Goal: Task Accomplishment & Management: Manage account settings

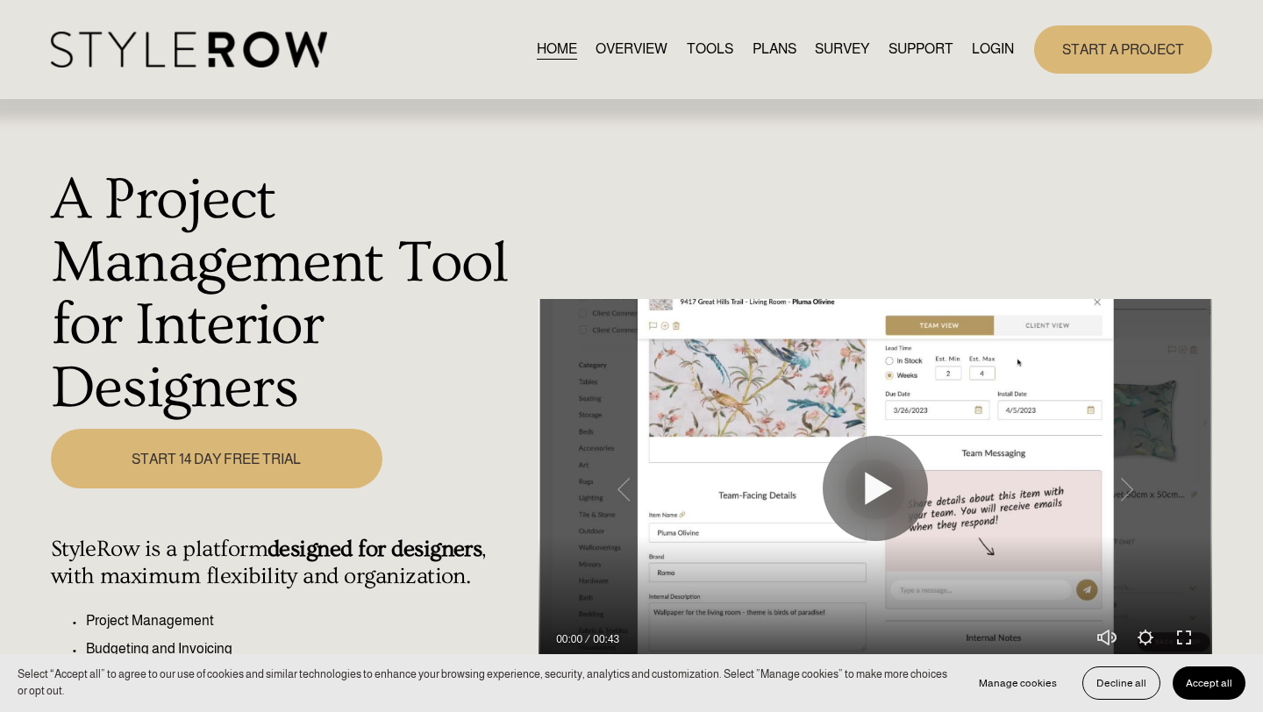
click at [988, 48] on link "LOGIN" at bounding box center [993, 50] width 42 height 24
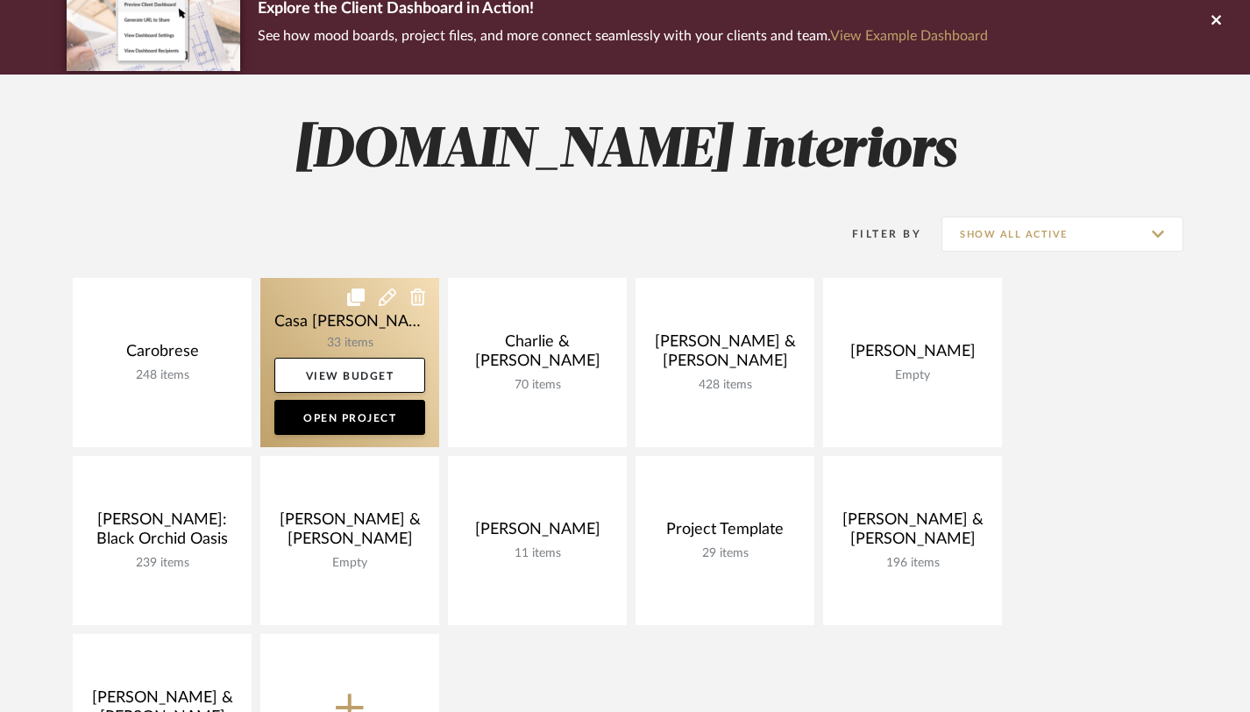
scroll to position [176, 0]
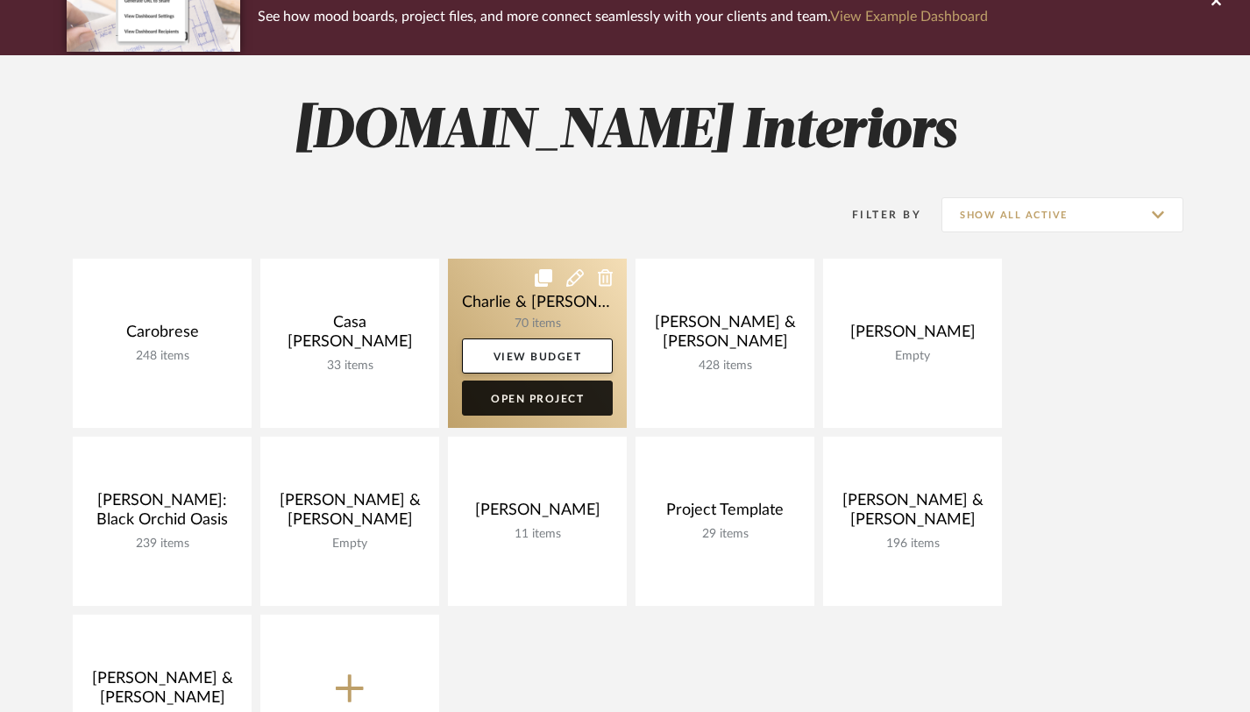
click at [565, 396] on link "Open Project" at bounding box center [537, 398] width 151 height 35
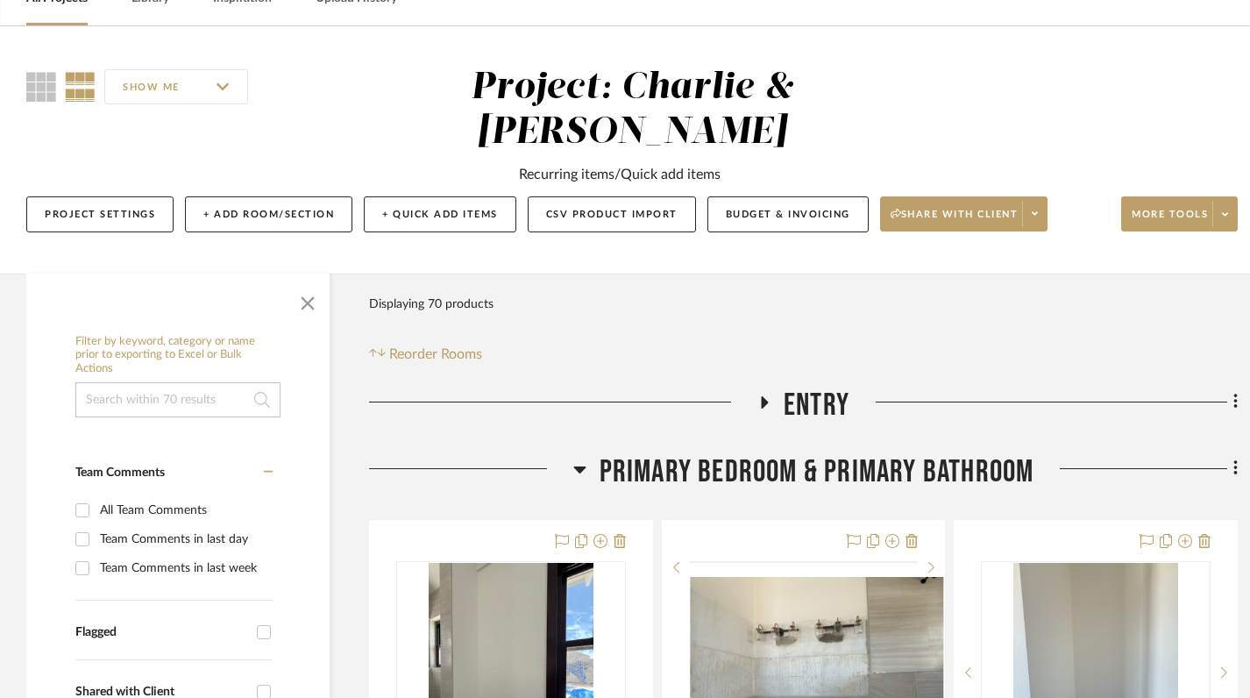
scroll to position [305, 0]
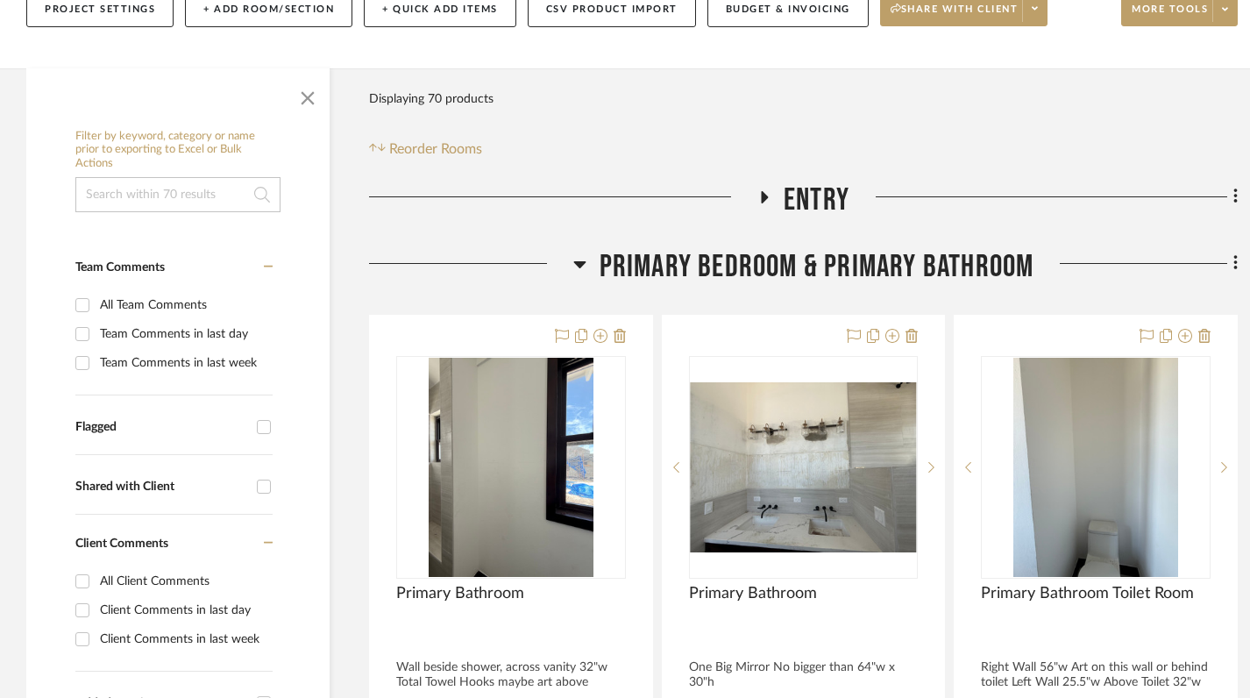
click at [587, 248] on h3 "Primary Bedroom & Primary Bathroom" at bounding box center [803, 267] width 461 height 38
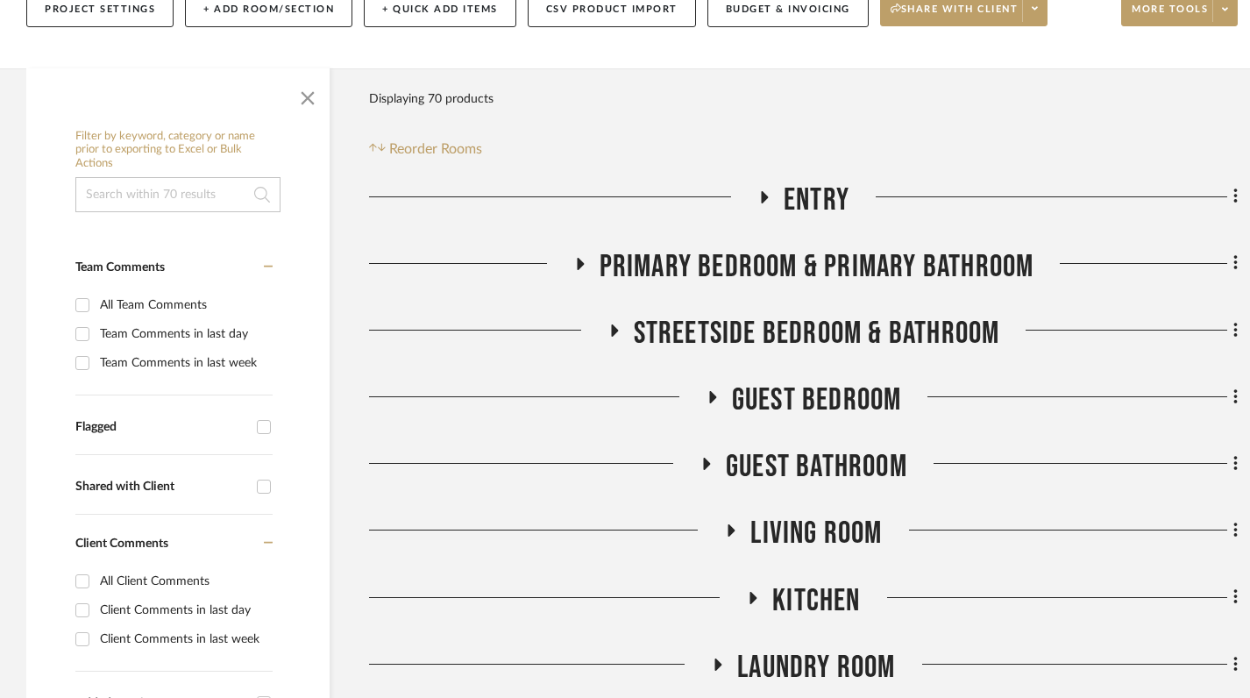
scroll to position [353, 0]
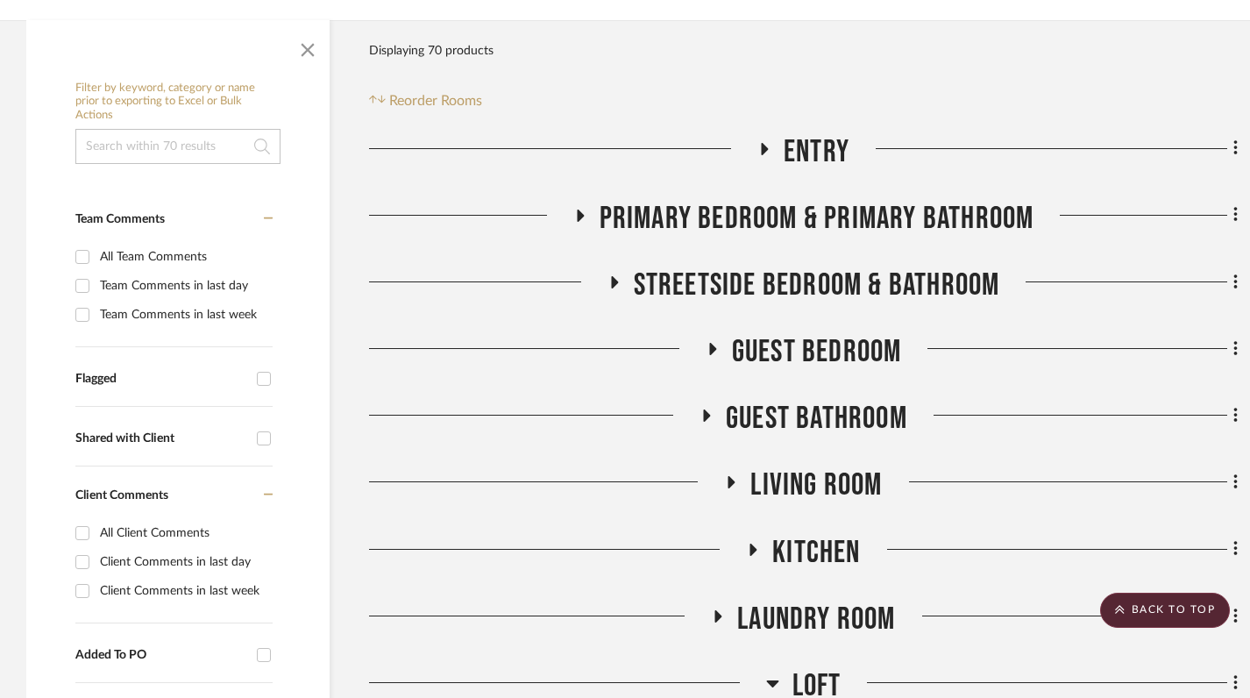
click at [616, 275] on icon at bounding box center [613, 281] width 21 height 13
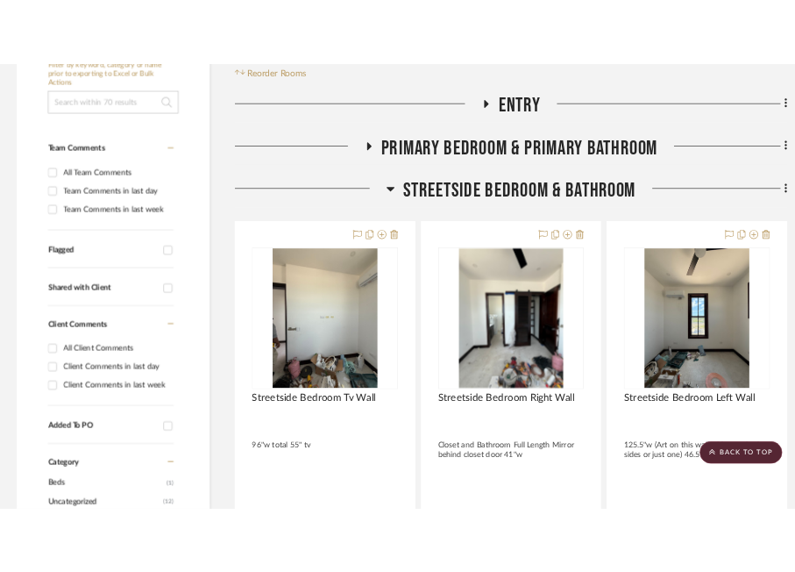
scroll to position [0, 0]
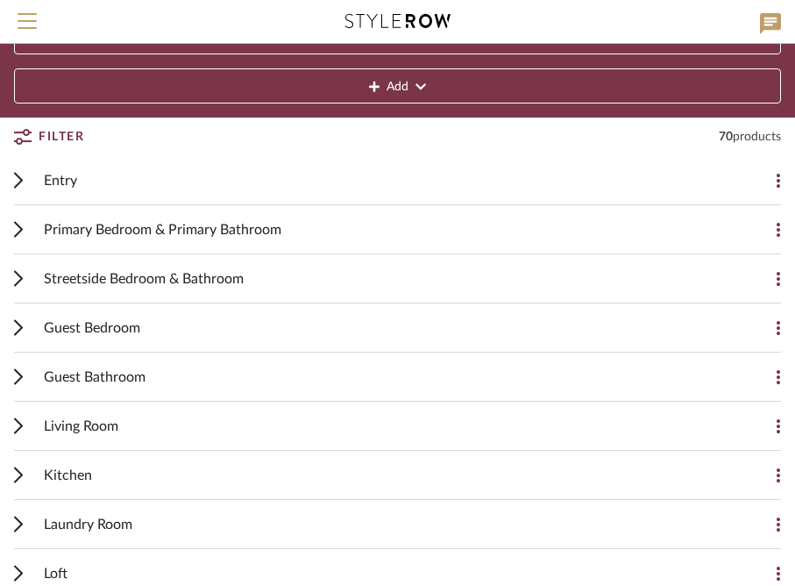
scroll to position [133, 0]
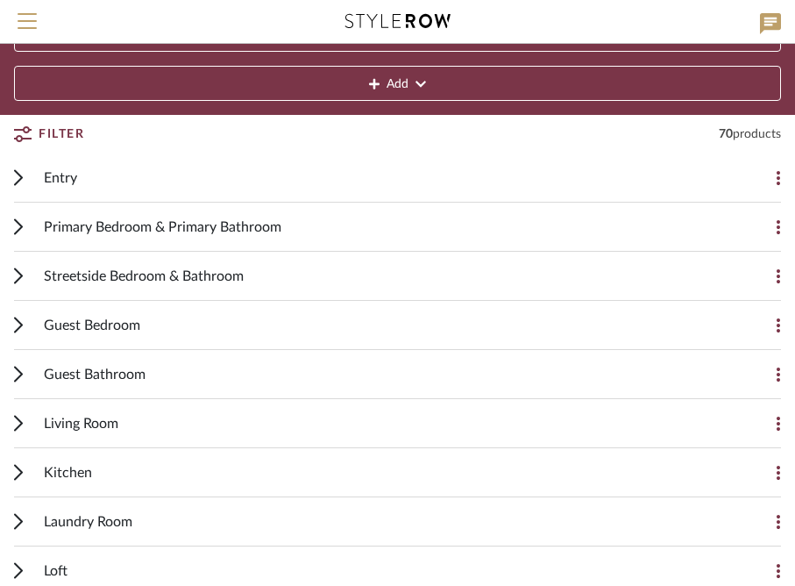
click at [148, 271] on span "Streetside Bedroom & Bathroom" at bounding box center [144, 276] width 200 height 21
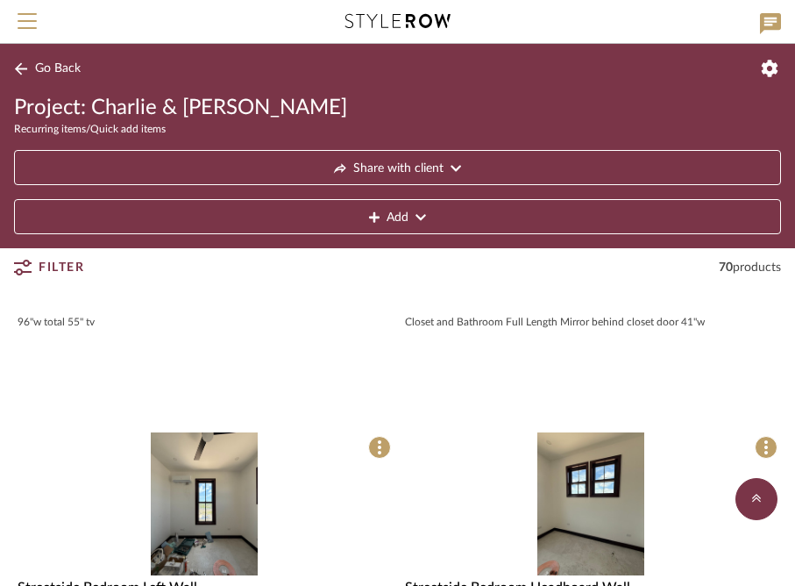
scroll to position [0, 0]
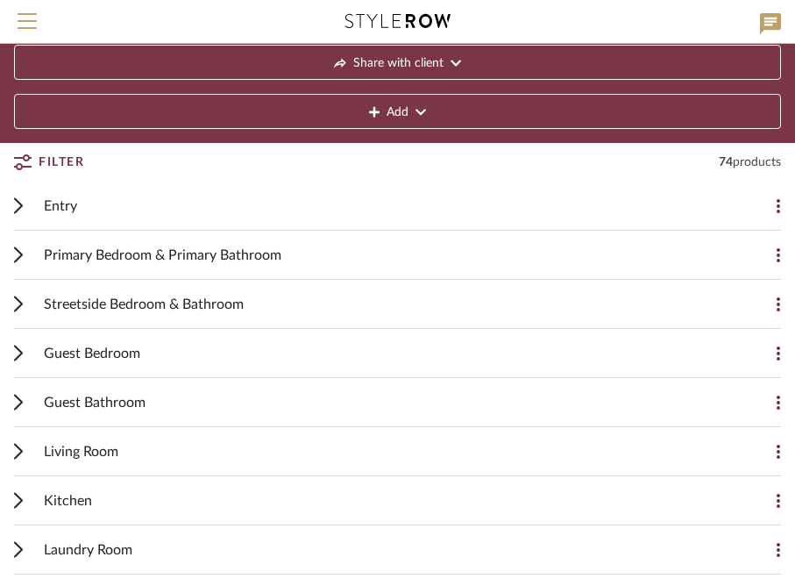
scroll to position [122, 0]
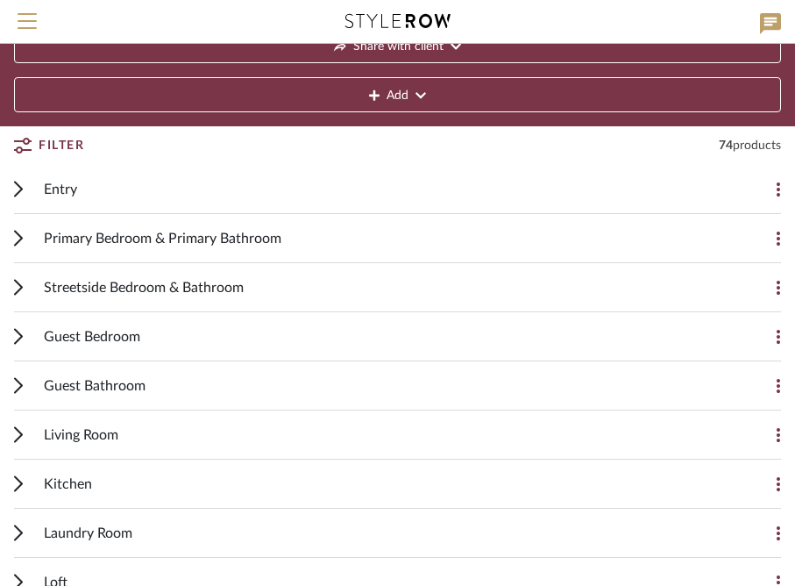
click at [158, 284] on span "Streetside Bedroom & Bathroom" at bounding box center [144, 287] width 200 height 21
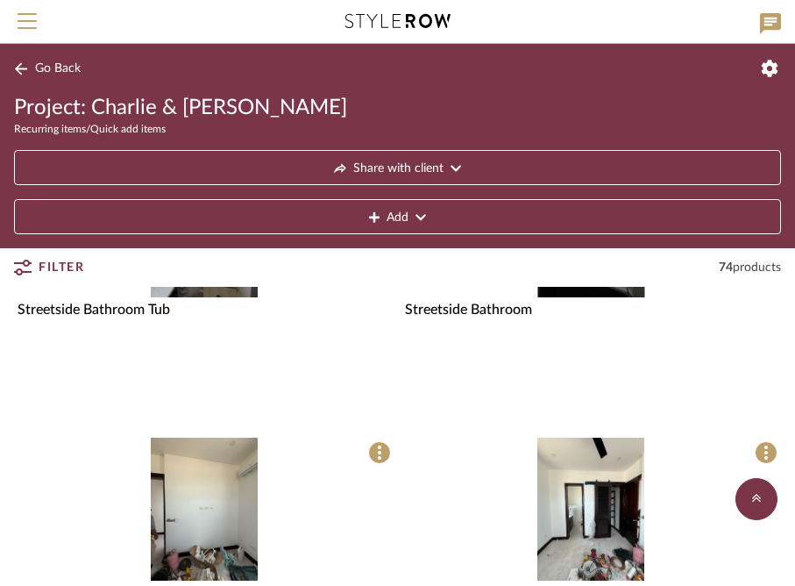
scroll to position [521, 0]
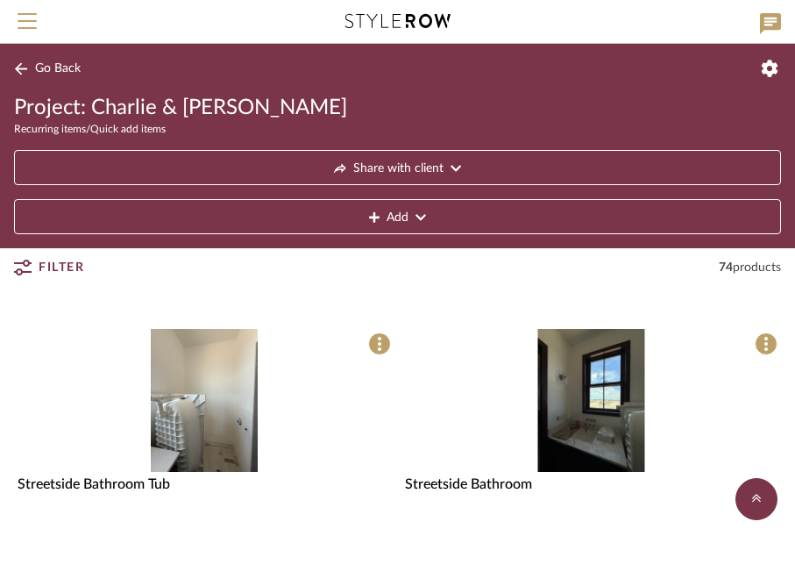
click at [571, 426] on img "0" at bounding box center [591, 400] width 107 height 143
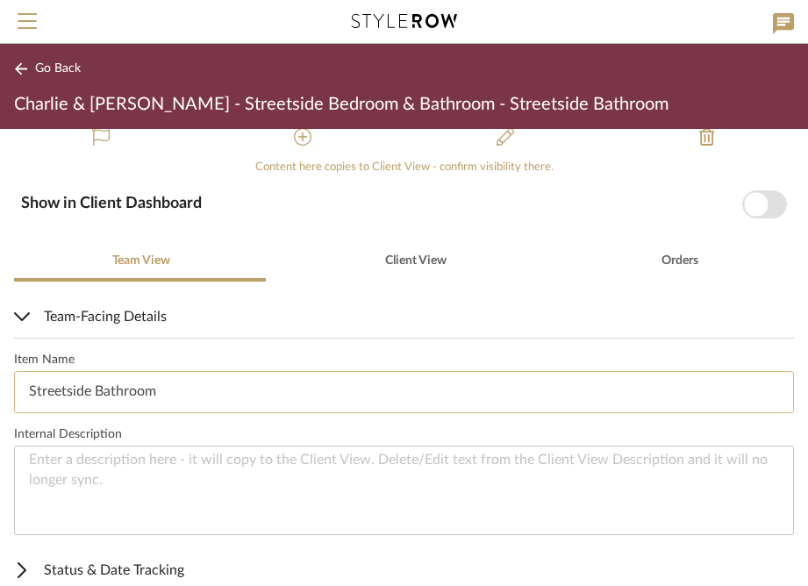
scroll to position [243, 0]
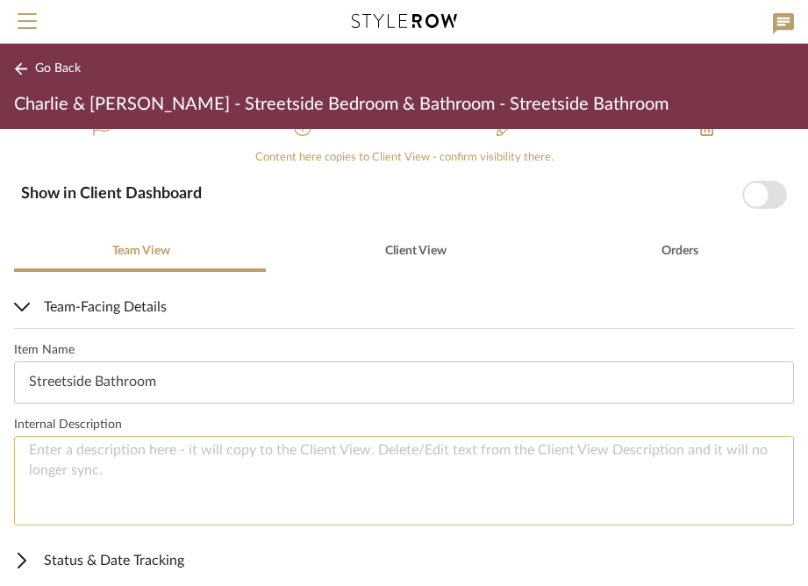
click at [113, 458] on textarea at bounding box center [404, 481] width 780 height 90
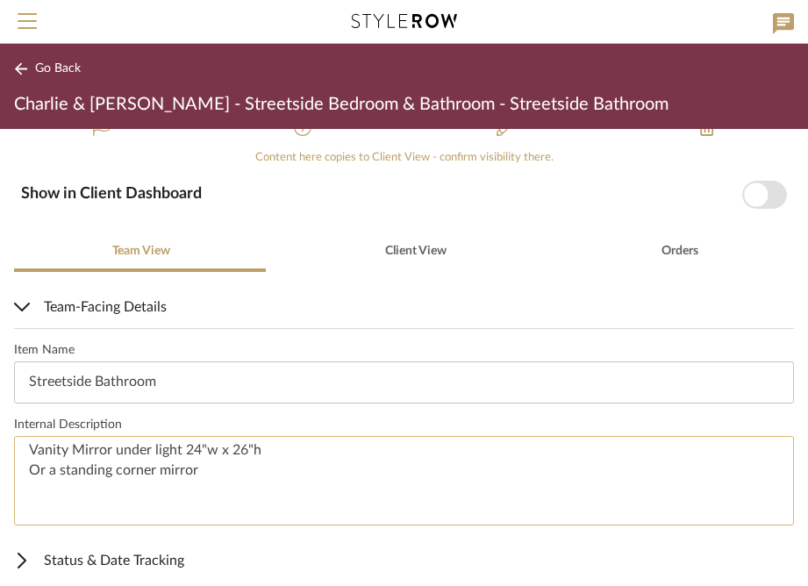
click at [153, 469] on textarea "Vanity Mirror under light 24"w x 26"h Or a standing corner mirror" at bounding box center [404, 481] width 780 height 90
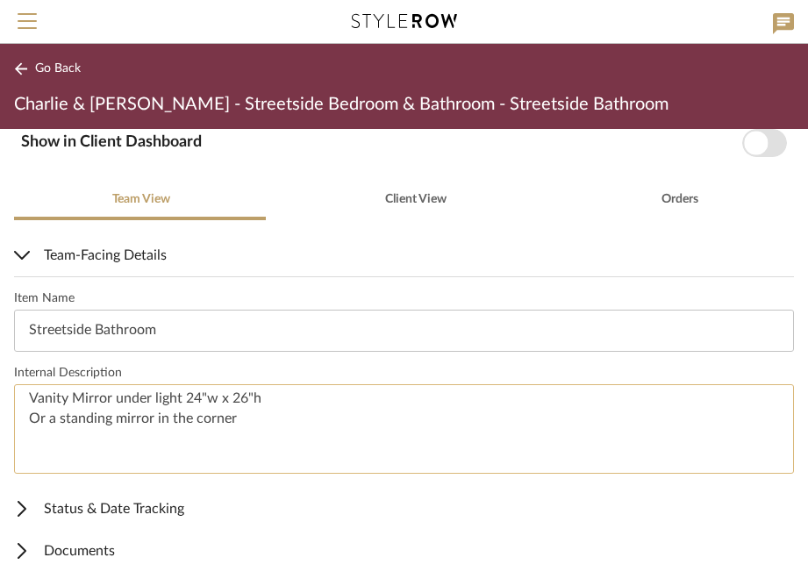
scroll to position [291, 0]
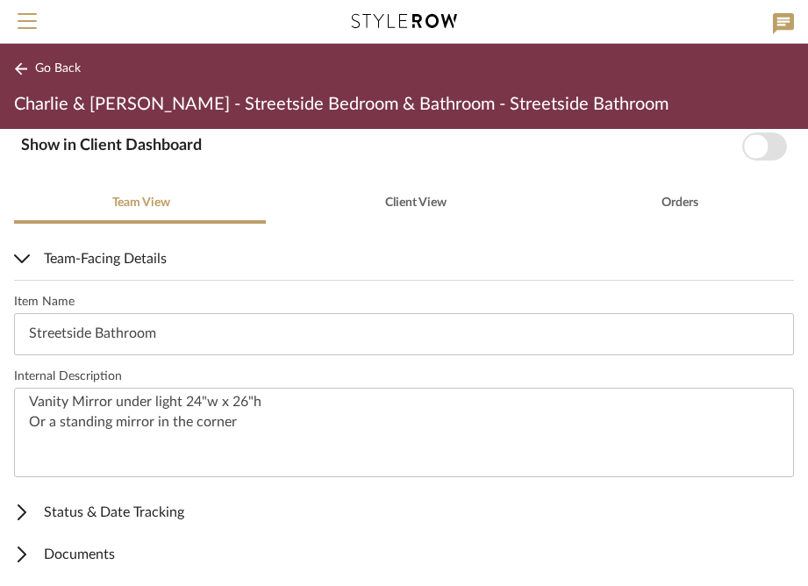
type textarea "Vanity Mirror under light 24"w x 26"h Or a standing mirror in the corner"
click at [286, 377] on label "Internal Description" at bounding box center [404, 376] width 780 height 15
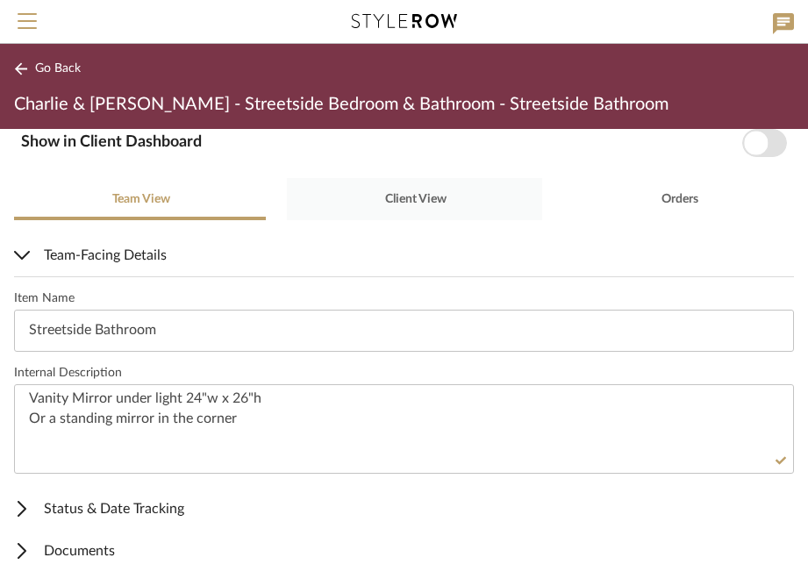
click at [460, 178] on div "Client View" at bounding box center [414, 199] width 255 height 42
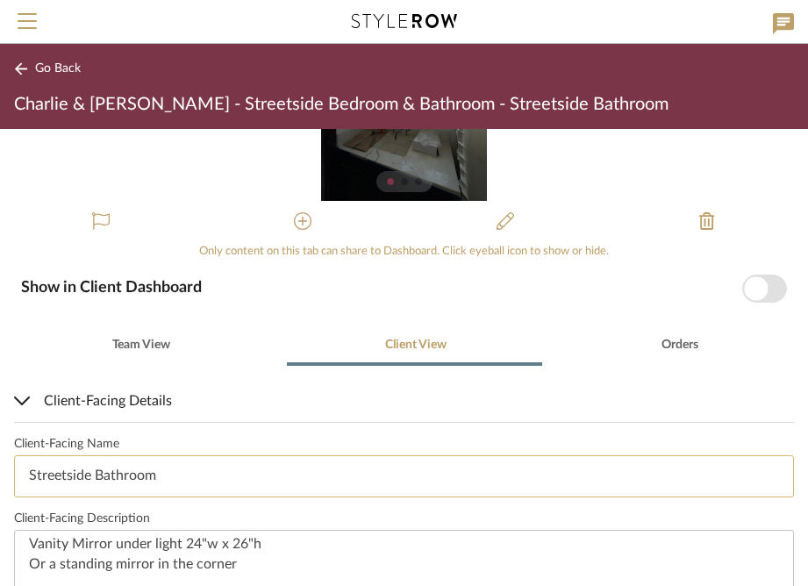
scroll to position [130, 0]
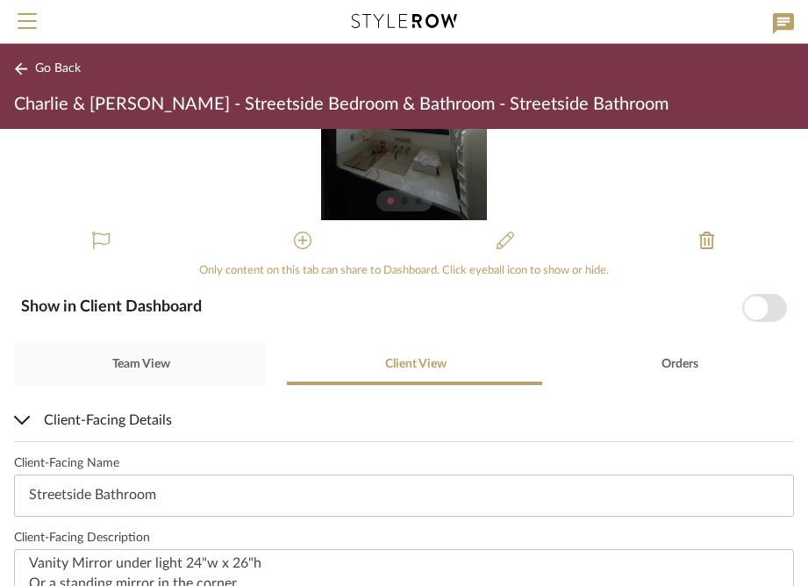
click at [153, 358] on span "Team View" at bounding box center [141, 364] width 58 height 12
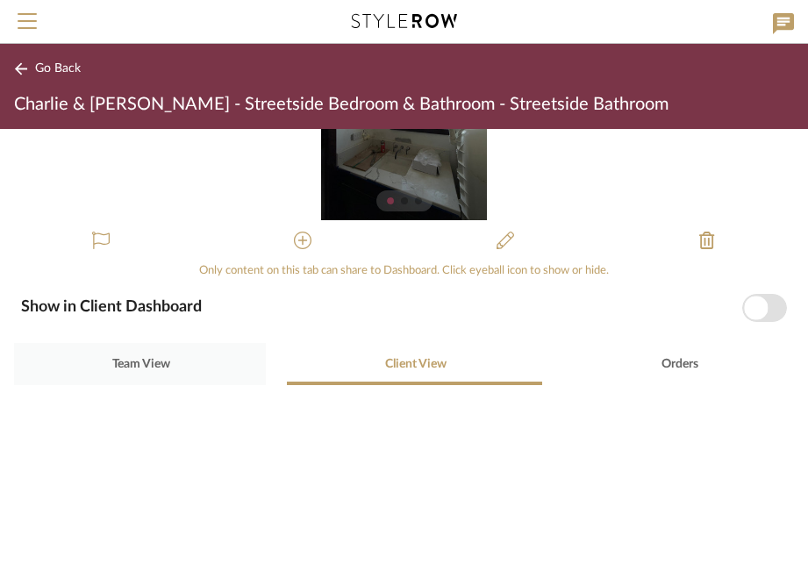
scroll to position [0, 0]
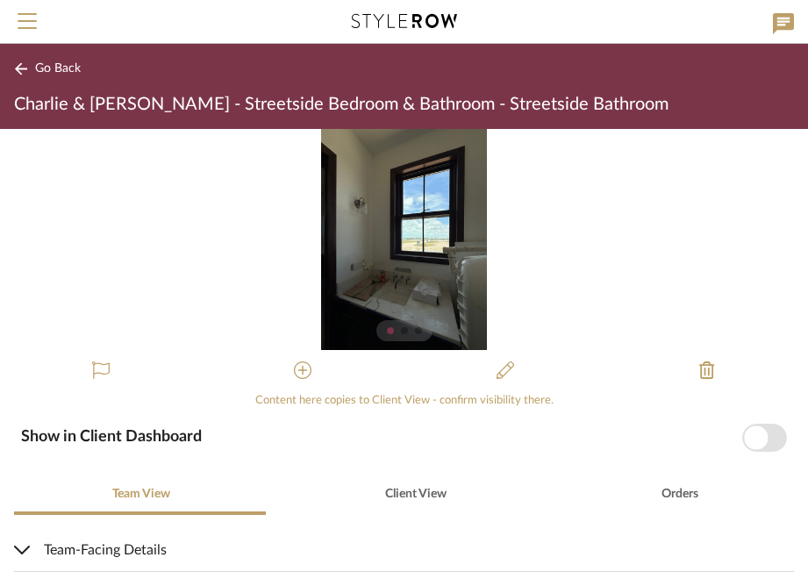
click at [62, 58] on button "Go Back" at bounding box center [50, 69] width 73 height 22
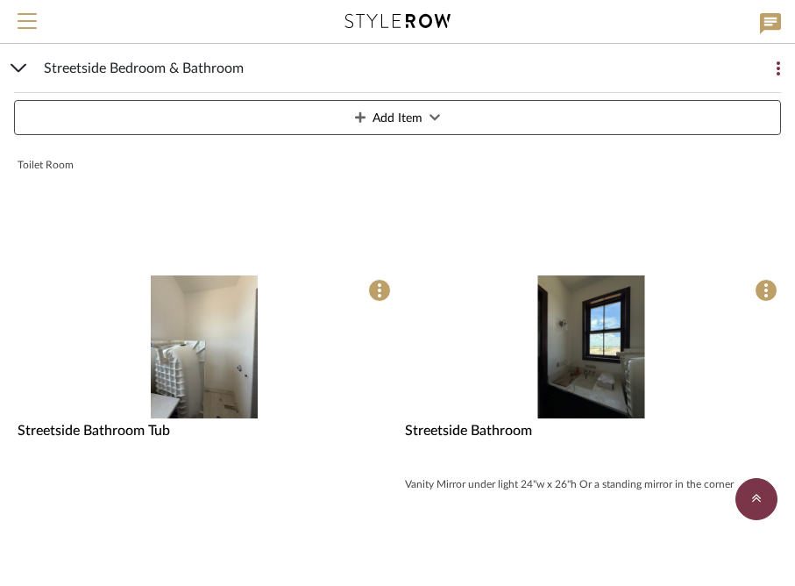
scroll to position [606, 0]
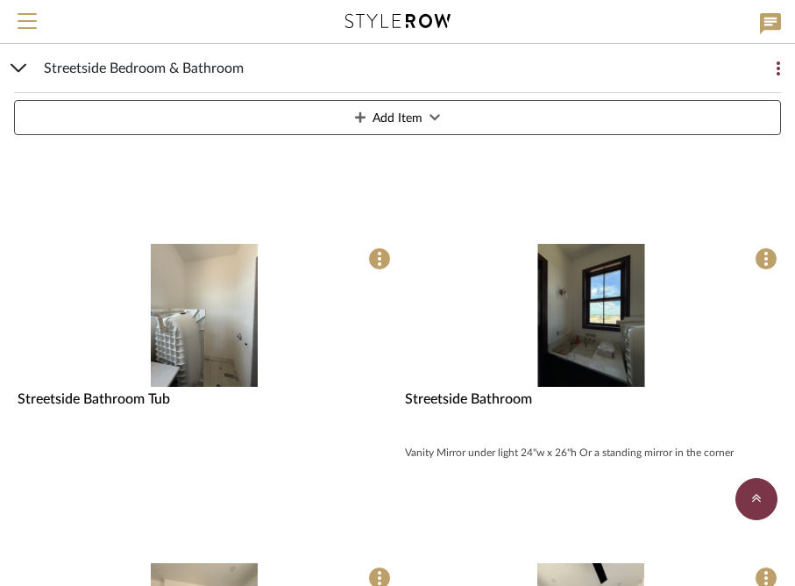
click at [204, 334] on img "0" at bounding box center [204, 315] width 107 height 143
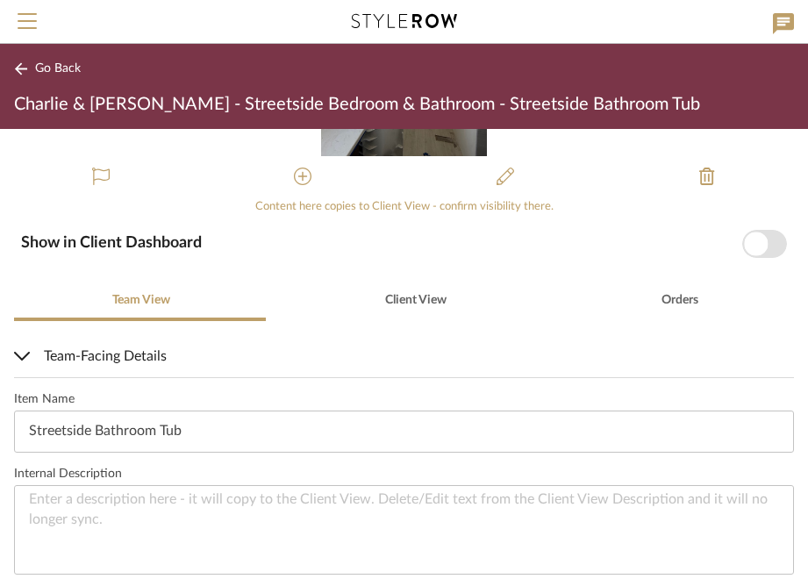
scroll to position [268, 0]
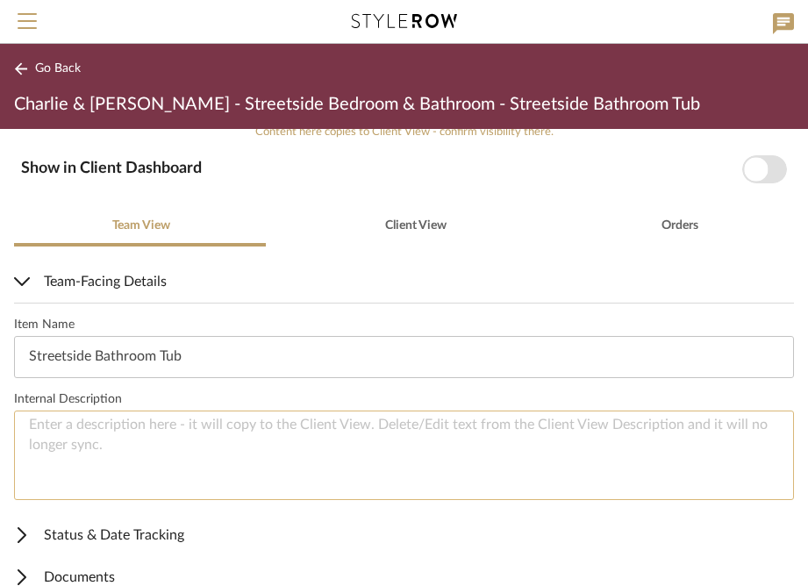
click at [90, 426] on textarea at bounding box center [404, 455] width 780 height 90
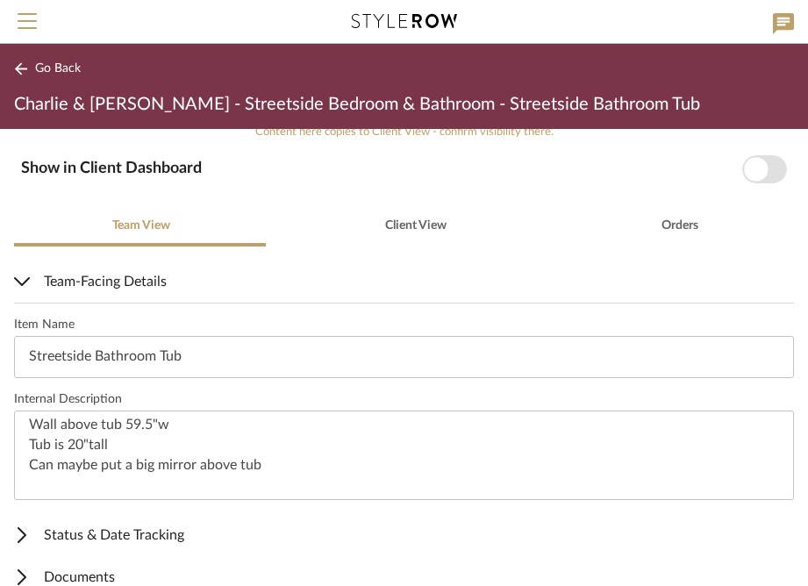
type textarea "Wall above tub 59.5"w Tub is 20"tall Can maybe put a big mirror above tub"
click at [304, 525] on span "Status & Date Tracking" at bounding box center [400, 534] width 772 height 21
click at [280, 195] on div "Content here copies to Client View - confirm visibility there. Show in Client D…" at bounding box center [404, 357] width 808 height 457
click at [276, 204] on div "Team View Client View Orders" at bounding box center [404, 225] width 780 height 42
click at [38, 68] on span "Go Back" at bounding box center [58, 68] width 46 height 15
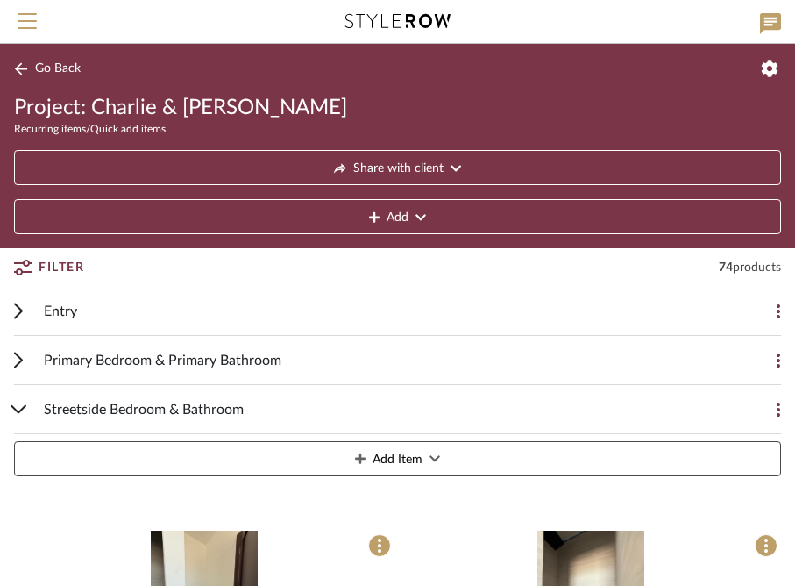
click at [20, 409] on icon at bounding box center [18, 409] width 14 height 7
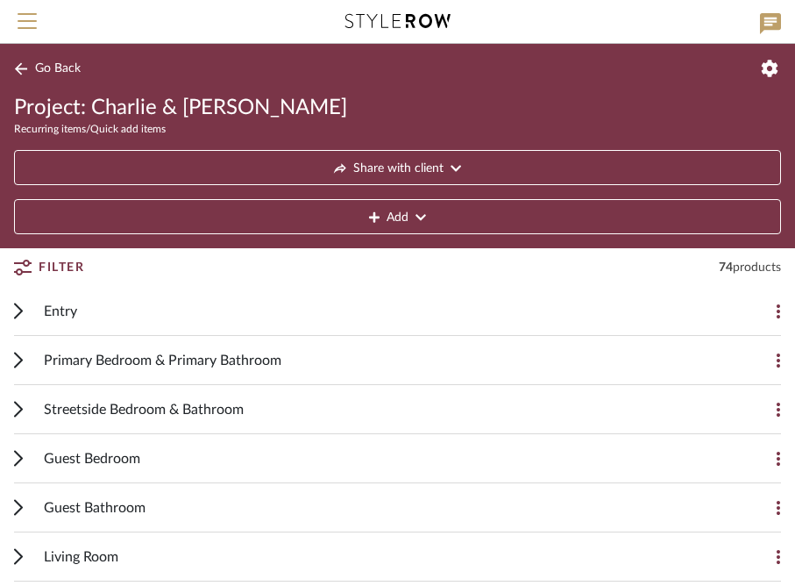
click at [35, 68] on span "Go Back" at bounding box center [58, 68] width 46 height 15
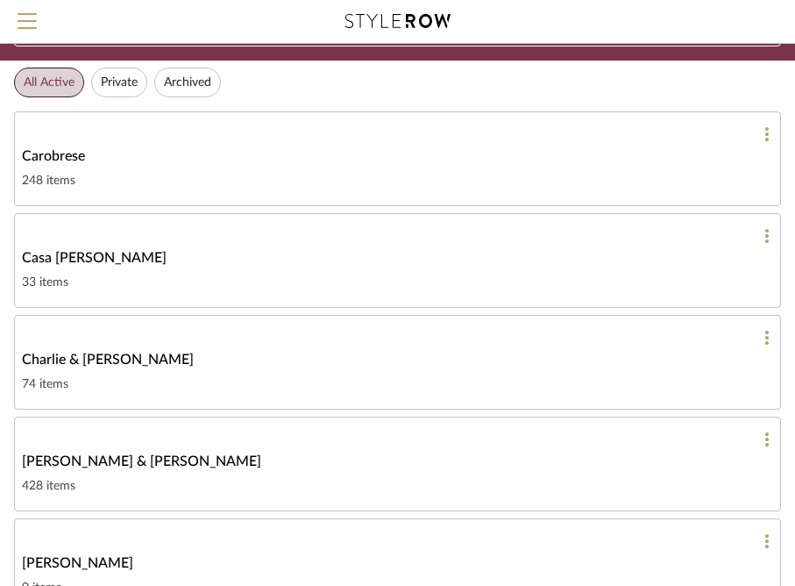
scroll to position [121, 0]
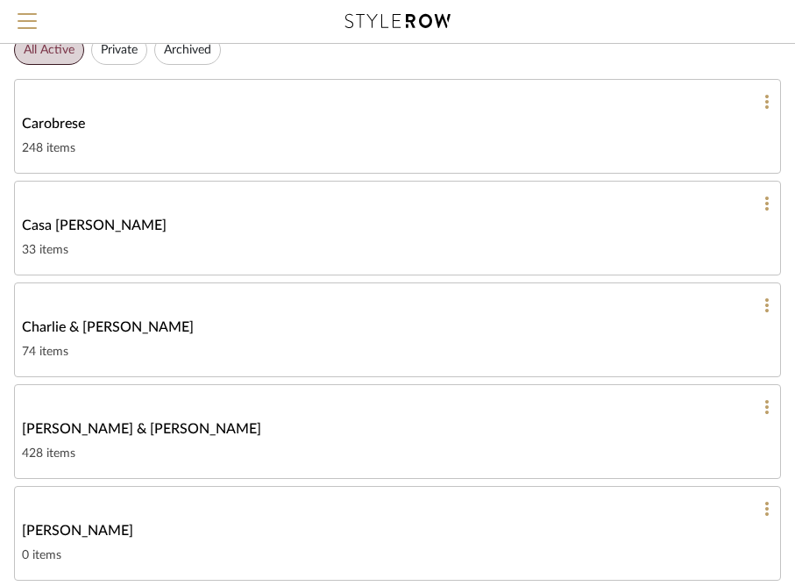
click at [163, 324] on div "Charlie & [PERSON_NAME]" at bounding box center [397, 327] width 751 height 21
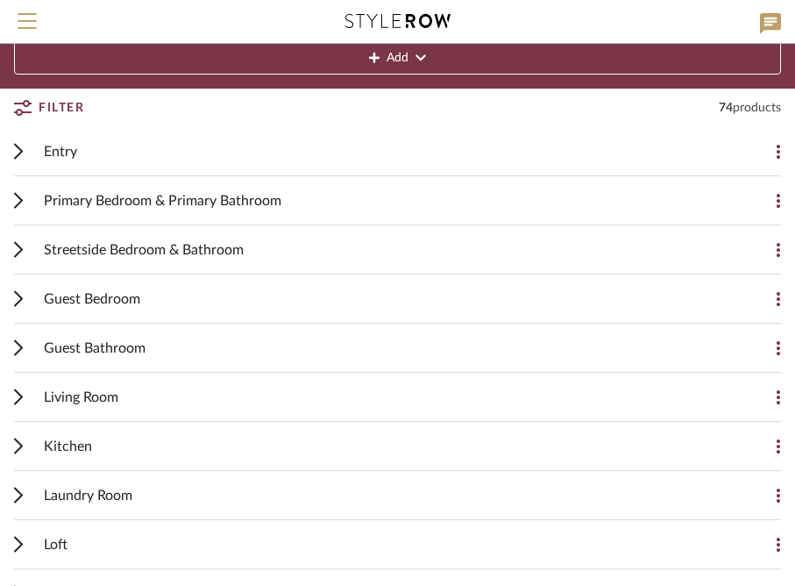
scroll to position [184, 0]
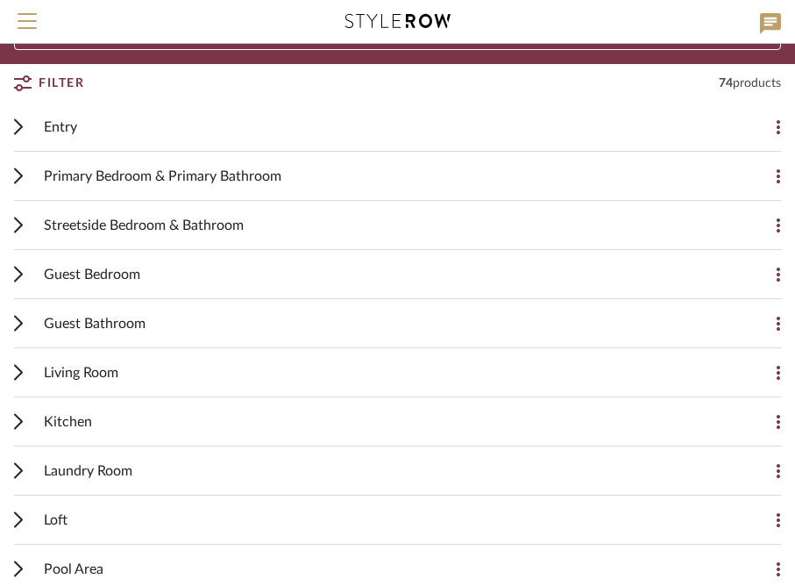
click at [108, 374] on span "Living Room" at bounding box center [81, 372] width 75 height 21
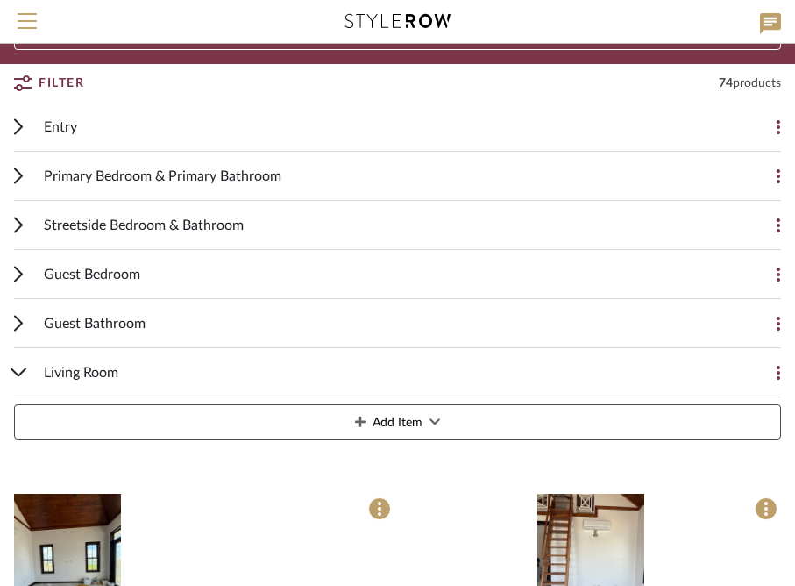
scroll to position [523, 0]
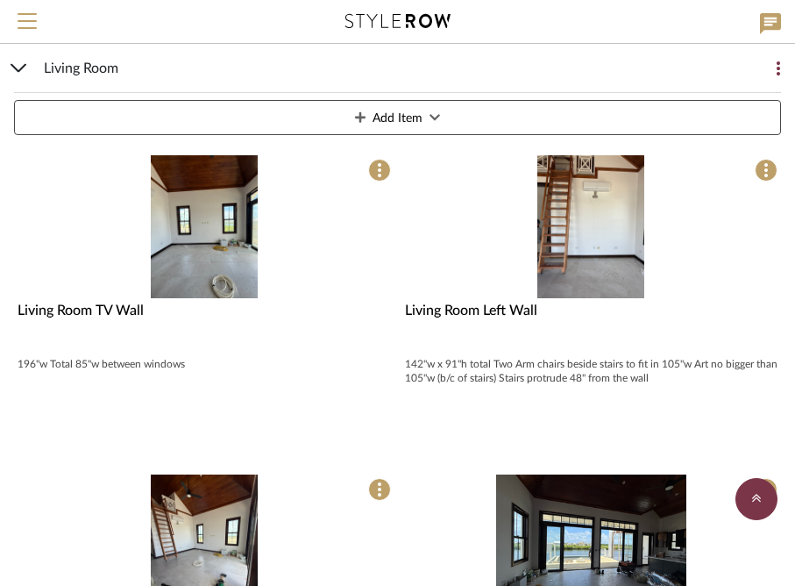
click at [536, 360] on div "142"w x 91"h total Two Arm chairs beside stairs to fit in 105"w Art no bigger t…" at bounding box center [592, 371] width 374 height 28
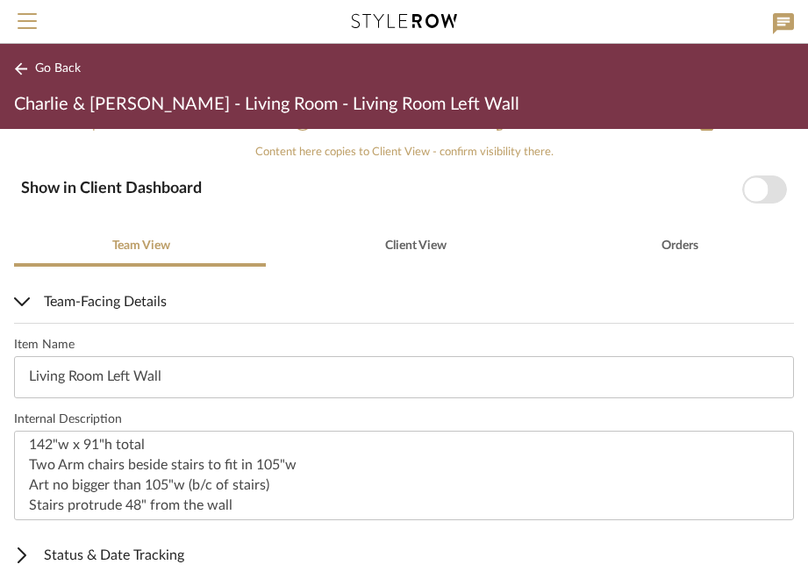
scroll to position [295, 0]
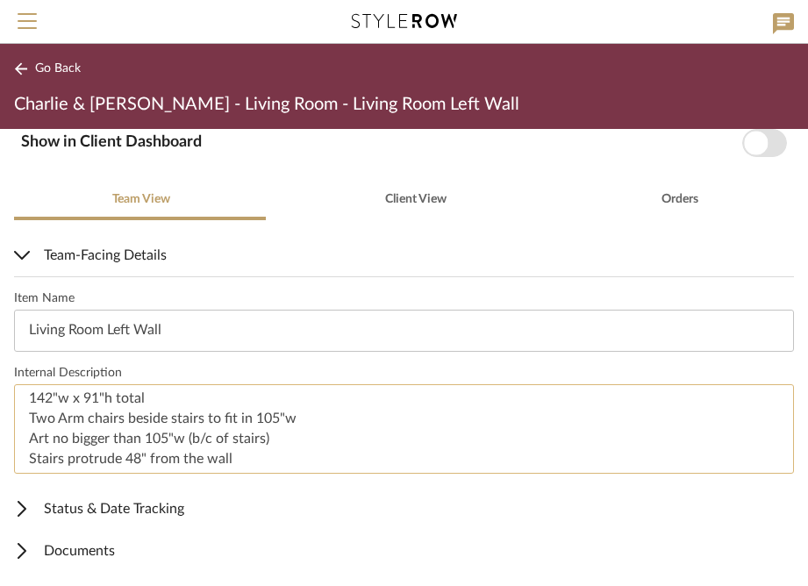
drag, startPoint x: 18, startPoint y: 416, endPoint x: 248, endPoint y: 471, distance: 236.1
click at [248, 471] on textarea "142"w x 91"h total Two Arm chairs beside stairs to fit in 105"w Art no bigger t…" at bounding box center [404, 429] width 780 height 90
click at [154, 432] on textarea "142"w x 91"h total Two Arm chairs beside stairs to fit in 105"w Art no bigger t…" at bounding box center [404, 429] width 780 height 90
click at [160, 432] on textarea "142"w x 91"h total Two Arm chairs beside stairs to fit in 105"w Art no bigger t…" at bounding box center [404, 429] width 780 height 90
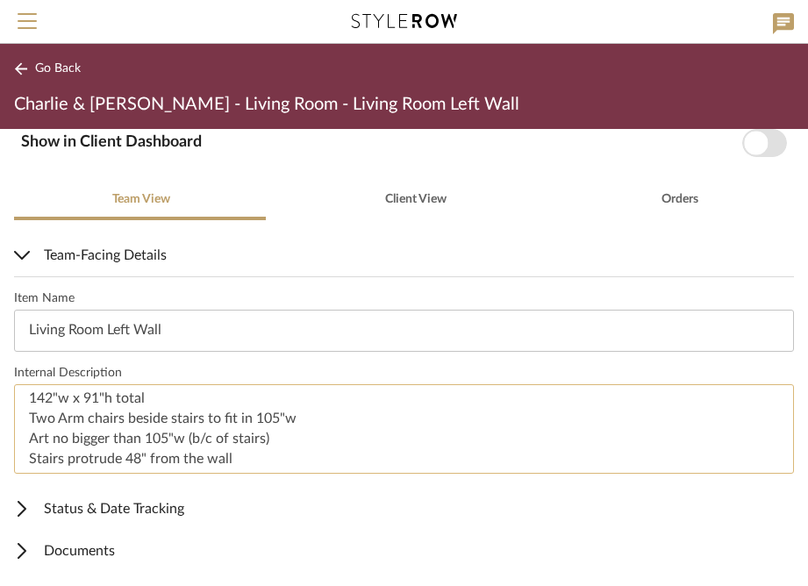
click at [160, 432] on textarea "142"w x 91"h total Two Arm chairs beside stairs to fit in 105"w Art no bigger t…" at bounding box center [404, 429] width 780 height 90
drag, startPoint x: 29, startPoint y: 397, endPoint x: 242, endPoint y: 466, distance: 223.8
click at [242, 466] on textarea "142"w x 91"h total Two Arm chairs beside stairs to fit in 105"w Art no bigger t…" at bounding box center [404, 429] width 780 height 90
click at [52, 71] on span "Go Back" at bounding box center [58, 68] width 46 height 15
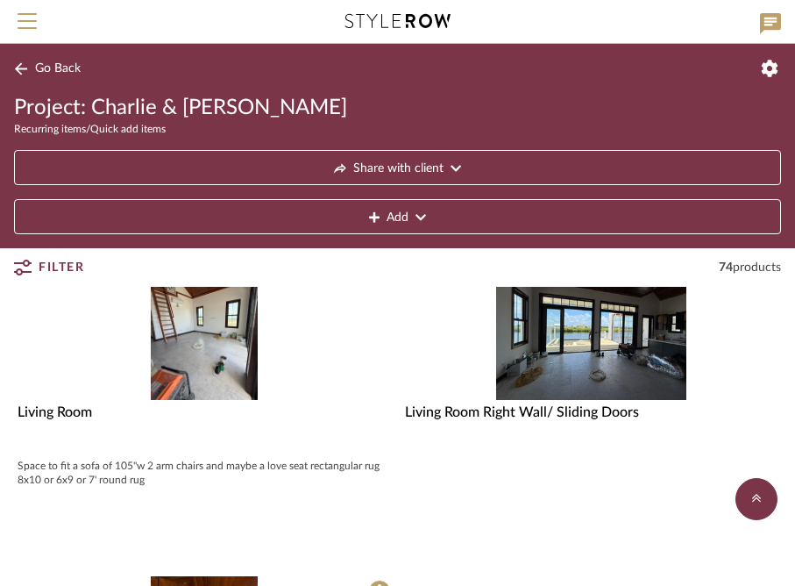
scroll to position [823, 0]
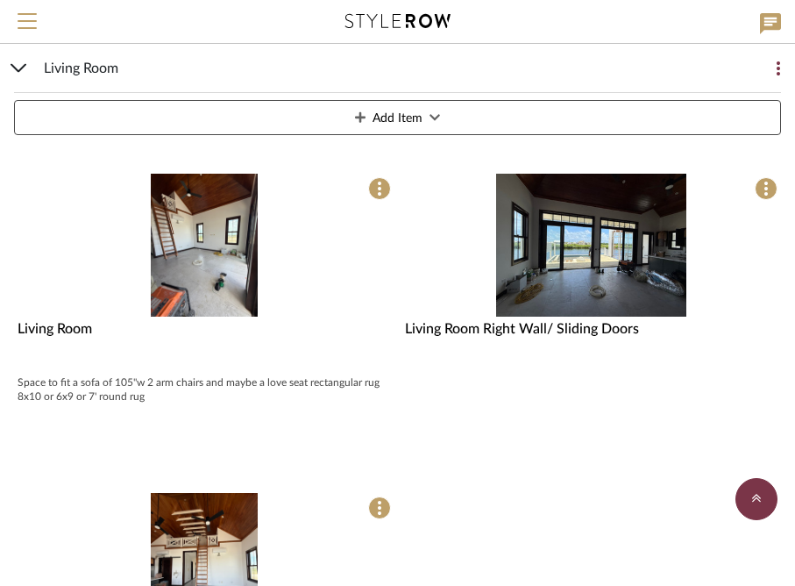
click at [303, 383] on div "Space to fit a sofa of 105"w 2 arm chairs and maybe a love seat rectangular rug…" at bounding box center [205, 389] width 374 height 28
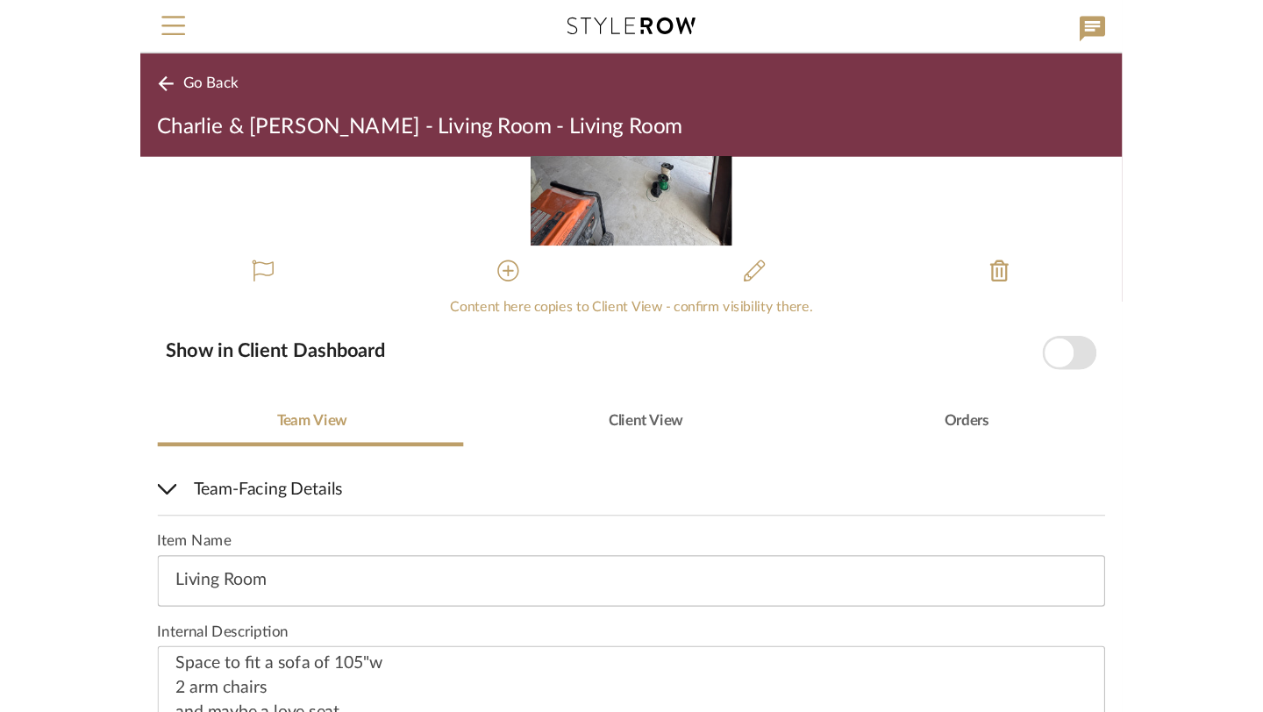
scroll to position [295, 0]
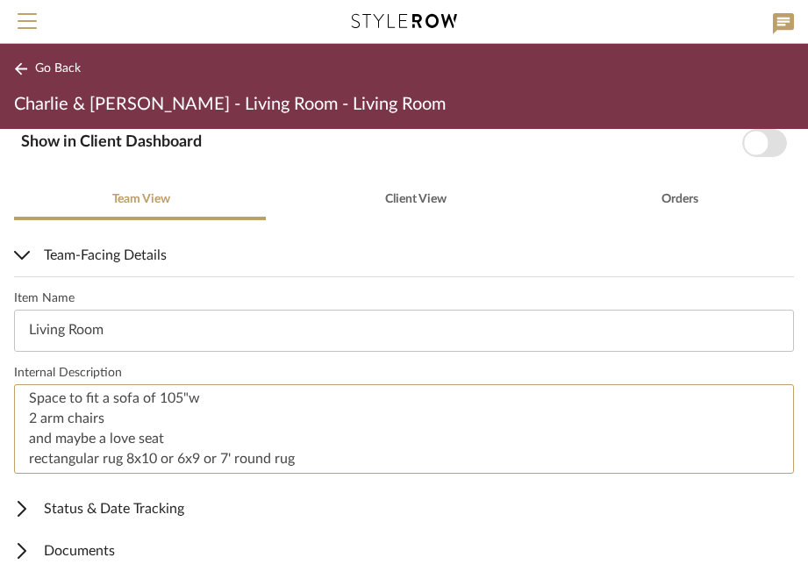
drag, startPoint x: 25, startPoint y: 459, endPoint x: 287, endPoint y: 490, distance: 264.1
click at [287, 490] on mobile-summary-team-content "Team-Facing Details Item Name Living Room Internal Description Space to fit a s…" at bounding box center [404, 403] width 780 height 338
click at [224, 458] on textarea "Space to fit a sofa of 105"w 2 arm chairs and maybe a love seat rectangular rug…" at bounding box center [404, 429] width 780 height 90
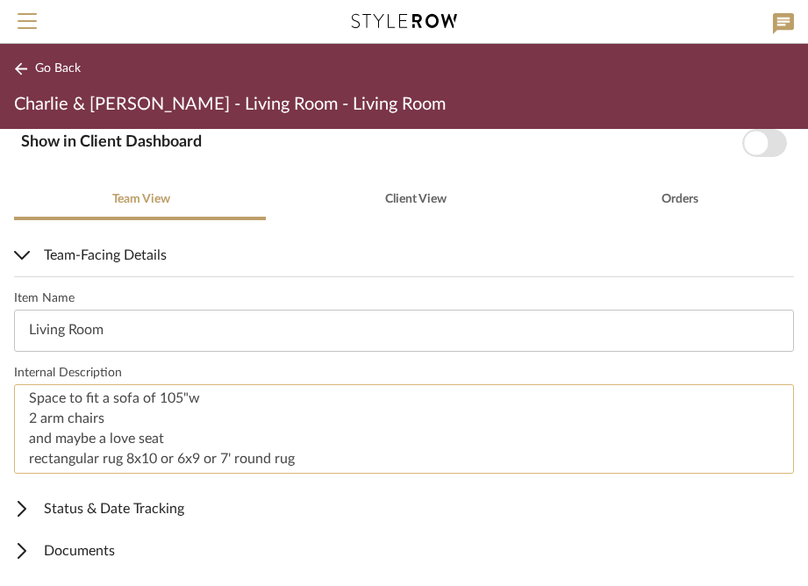
click at [224, 458] on textarea "Space to fit a sofa of 105"w 2 arm chairs and maybe a love seat rectangular rug…" at bounding box center [404, 429] width 780 height 90
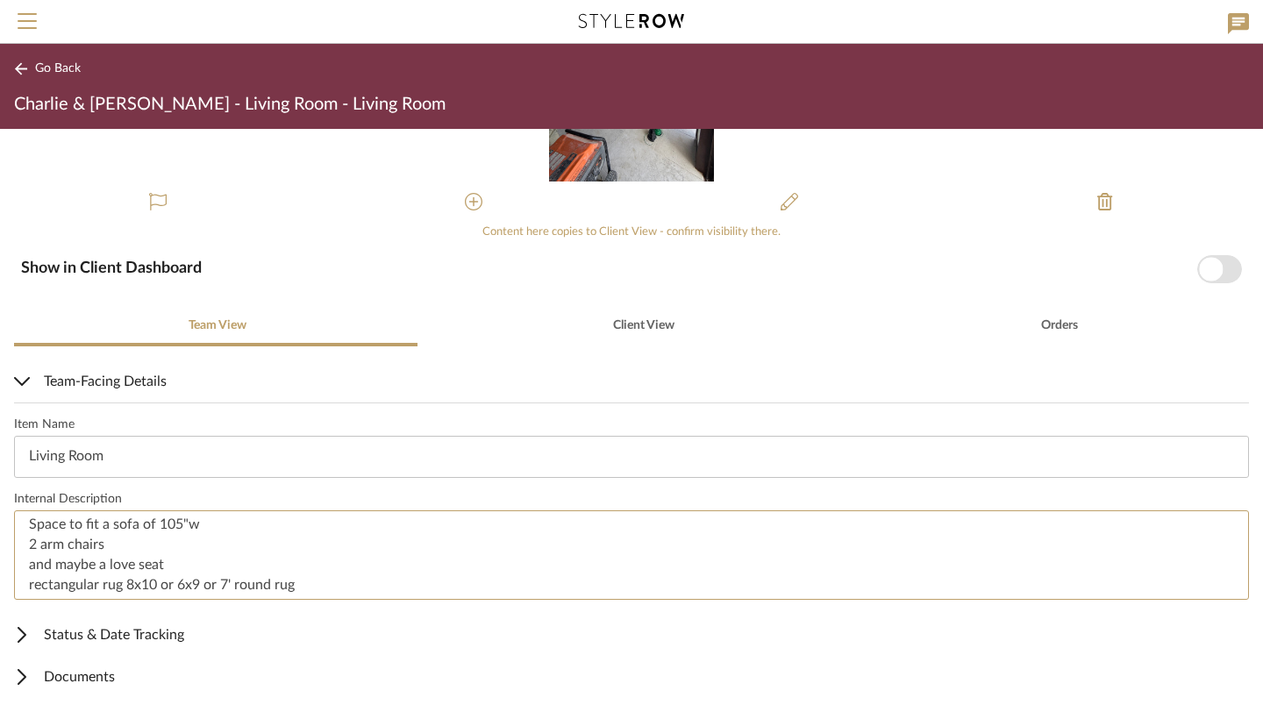
scroll to position [168, 0]
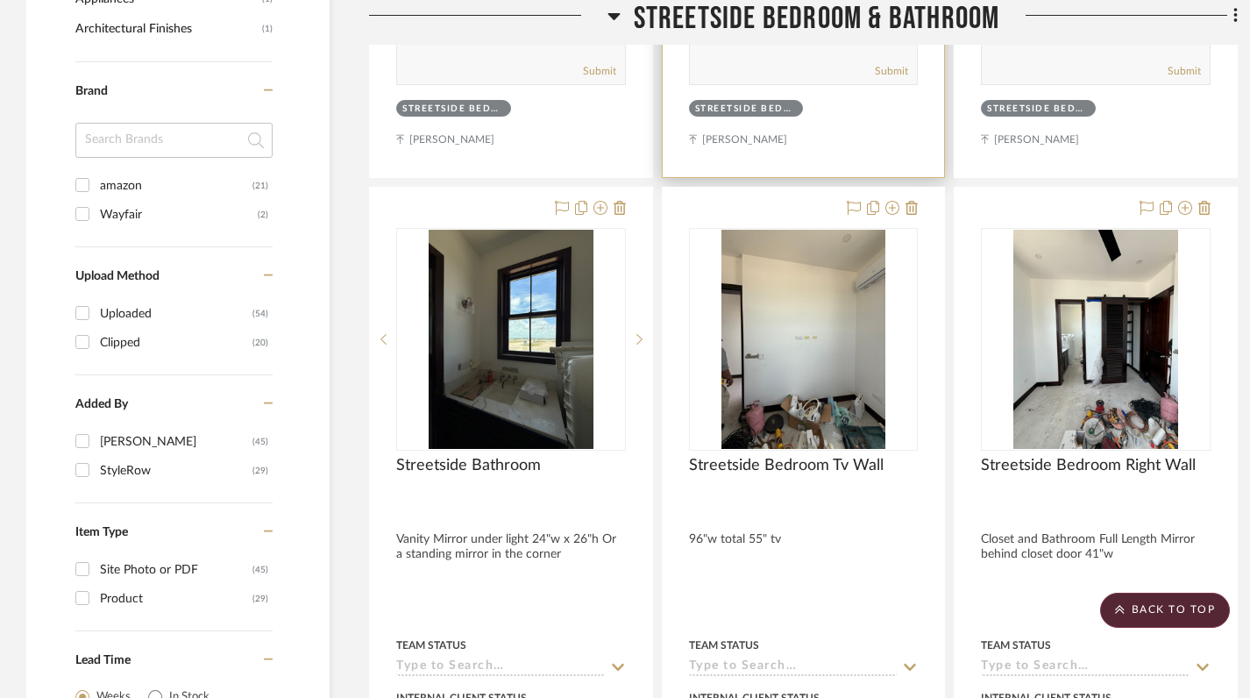
scroll to position [1278, 0]
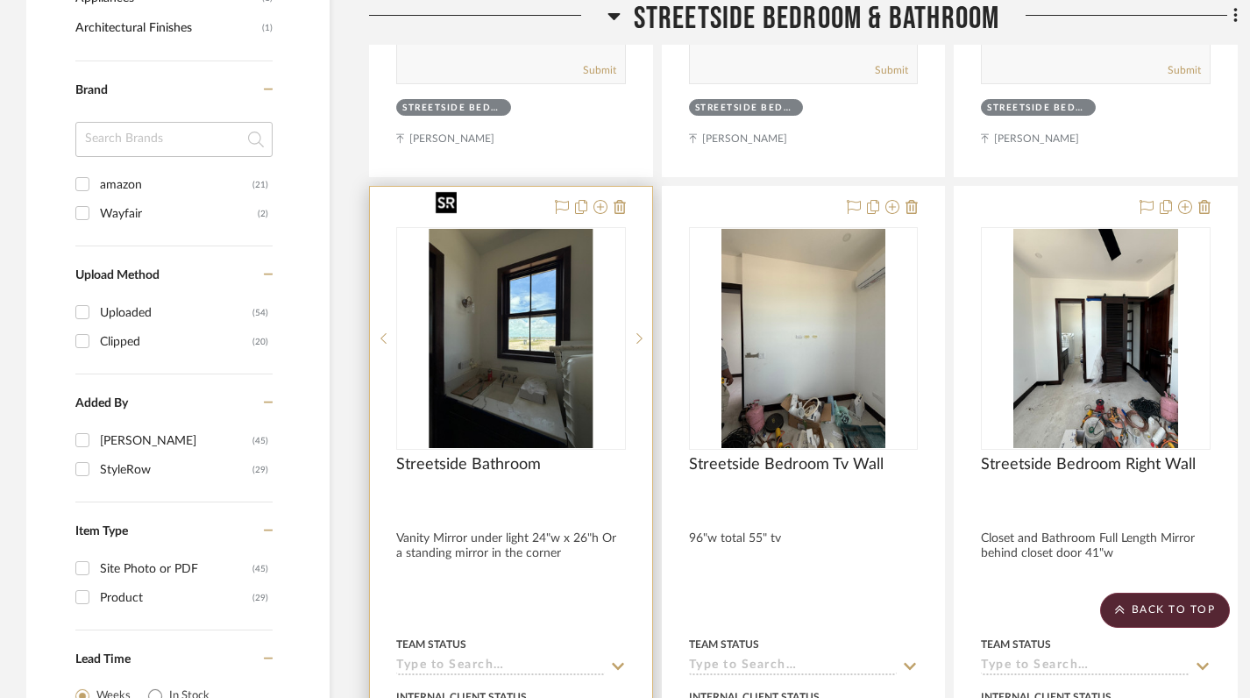
click at [531, 323] on img "0" at bounding box center [511, 338] width 165 height 219
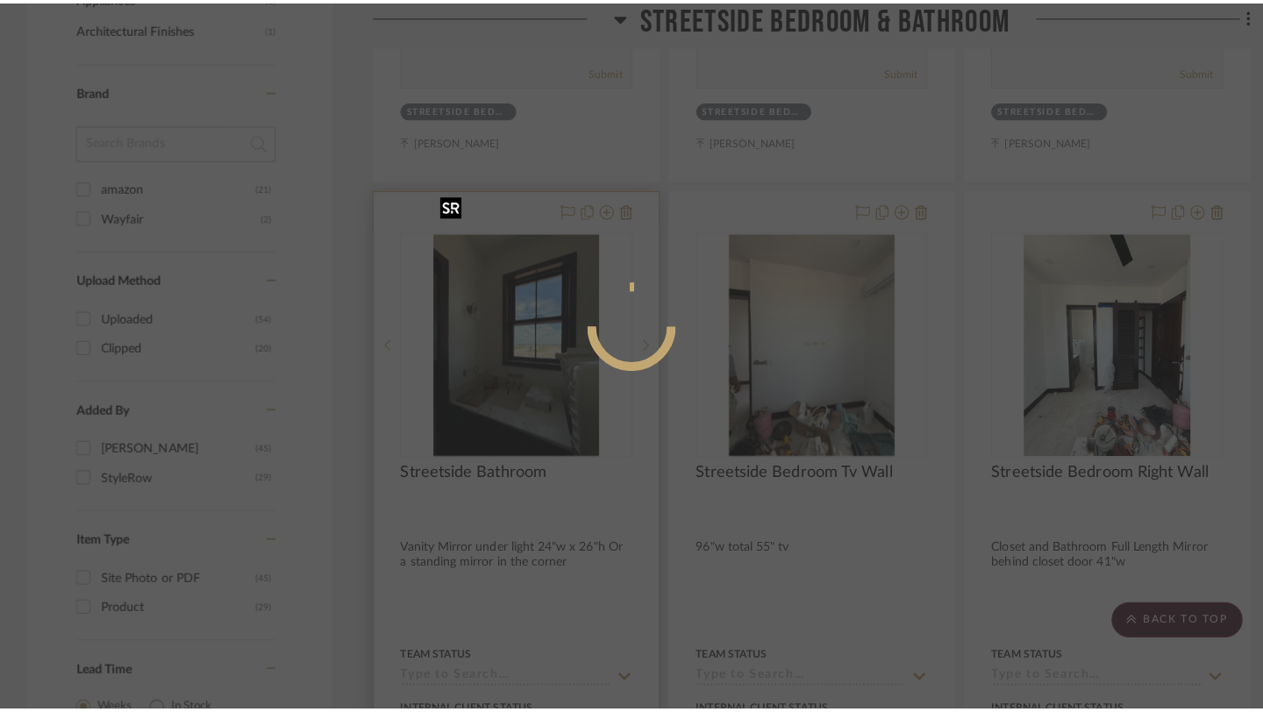
scroll to position [0, 0]
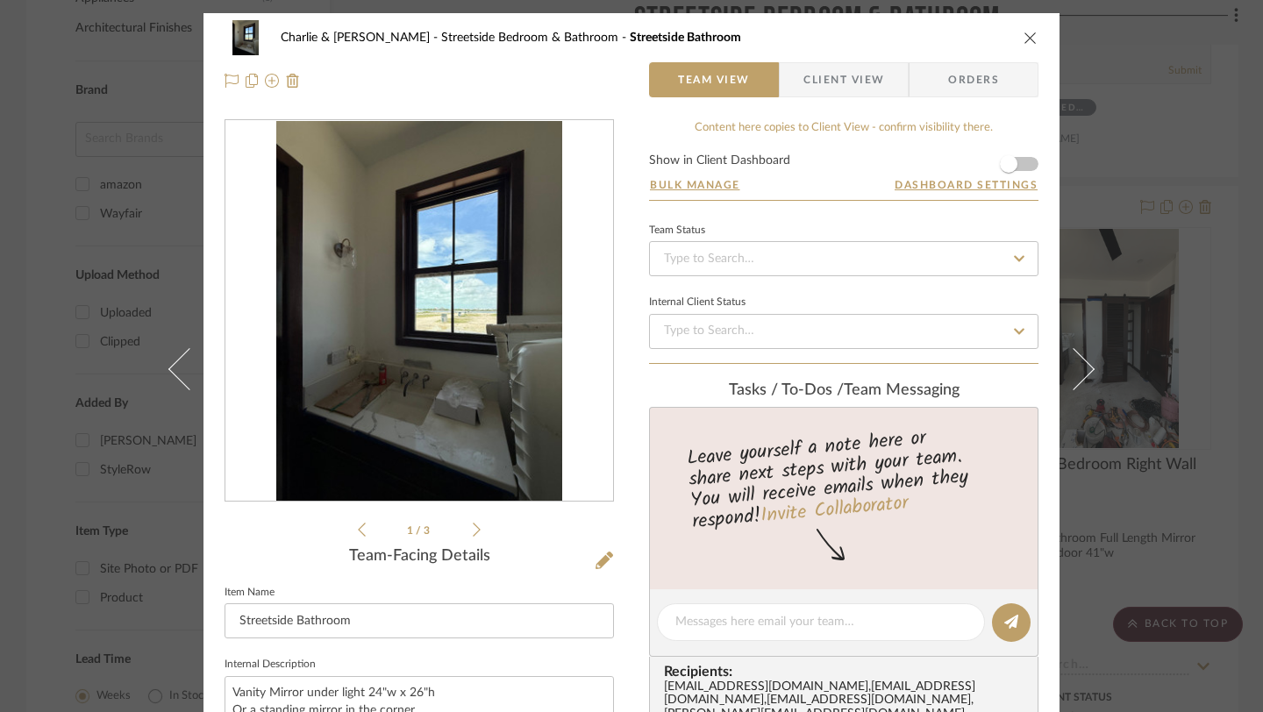
click at [1026, 37] on icon "close" at bounding box center [1030, 38] width 14 height 14
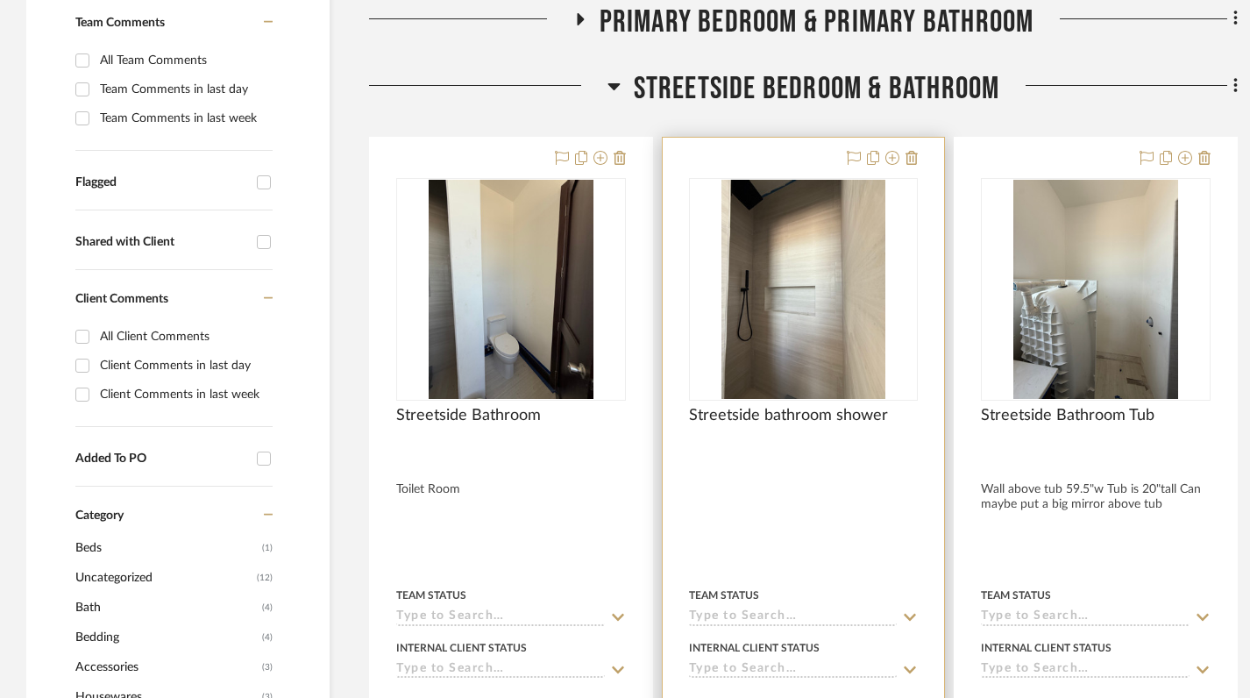
scroll to position [603, 0]
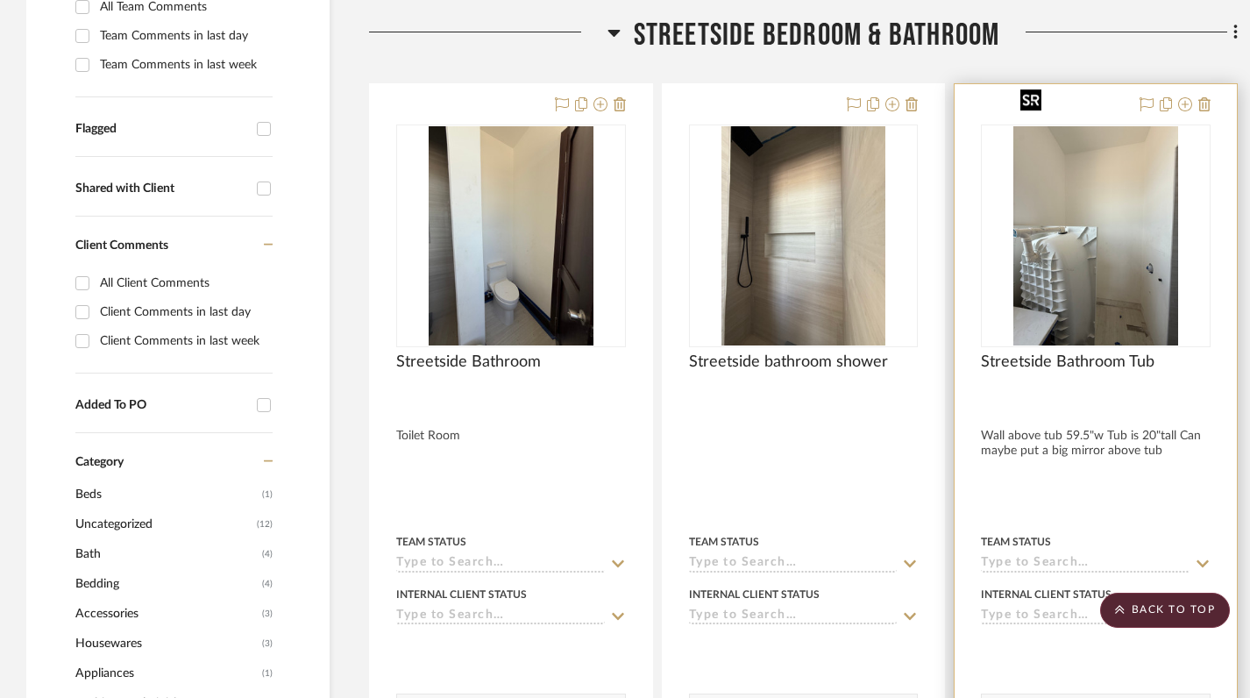
click at [1128, 191] on img "0" at bounding box center [1096, 235] width 165 height 219
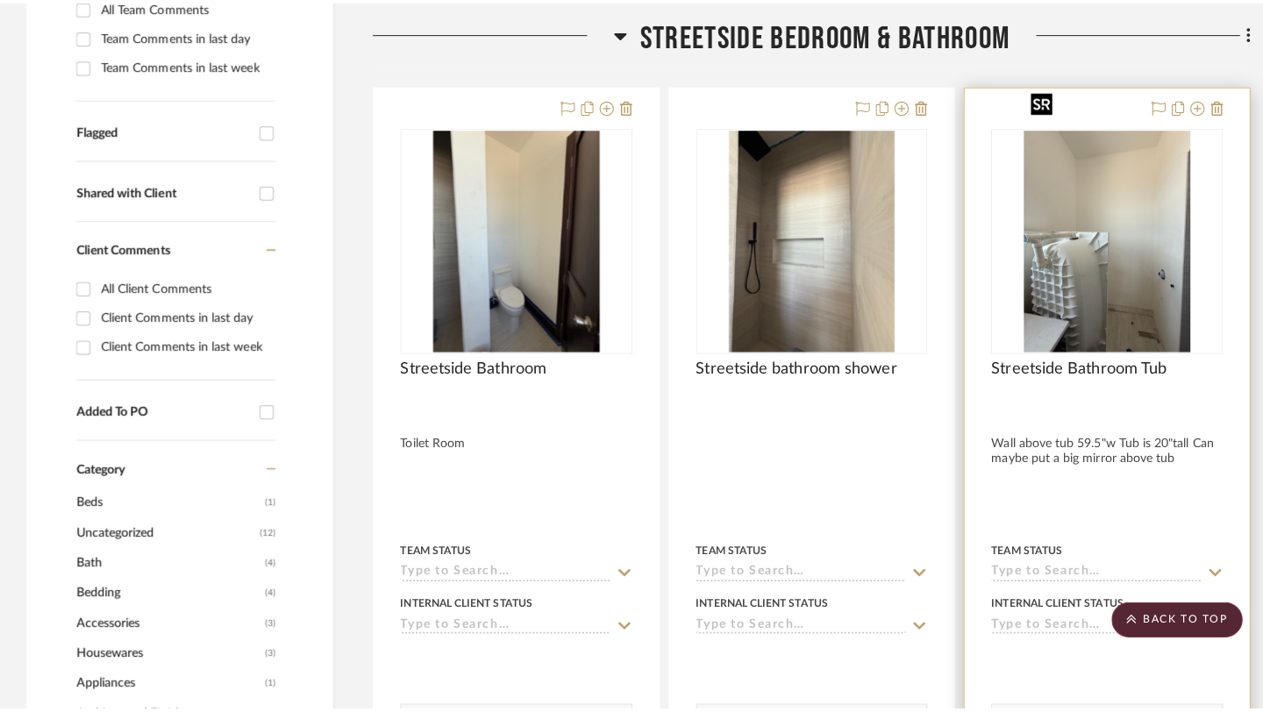
scroll to position [0, 0]
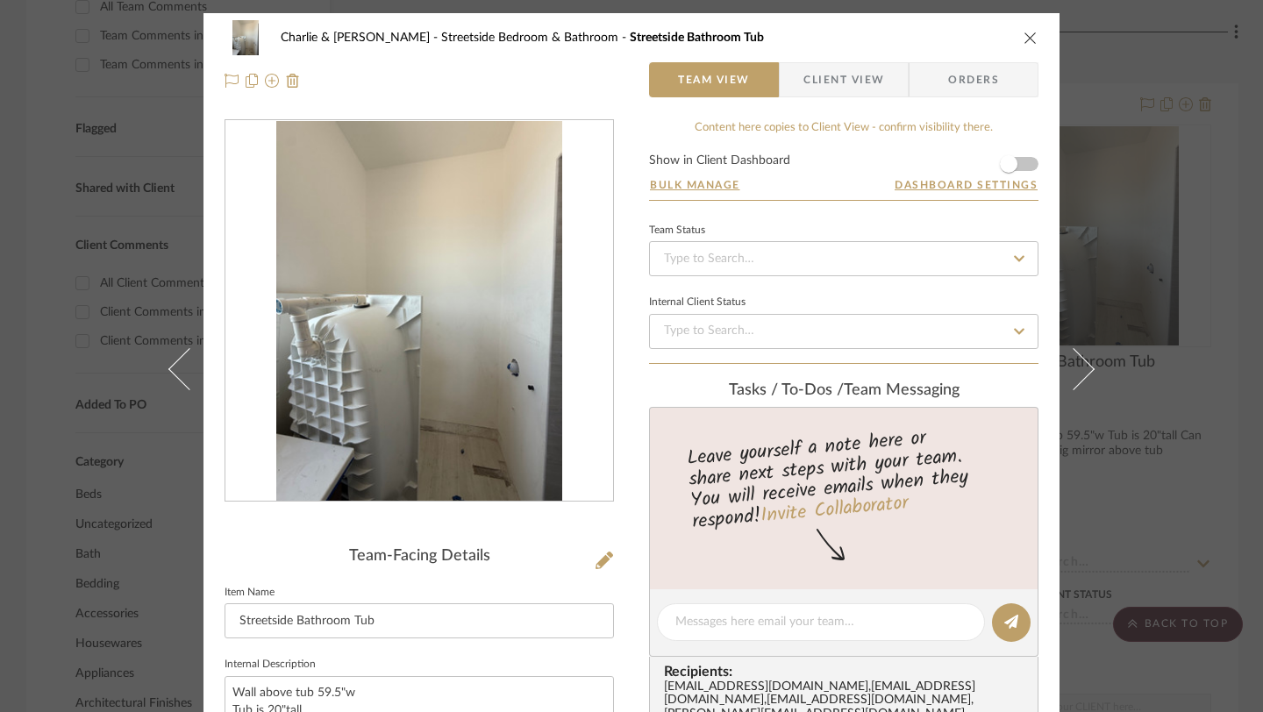
click at [1024, 37] on icon "close" at bounding box center [1030, 38] width 14 height 14
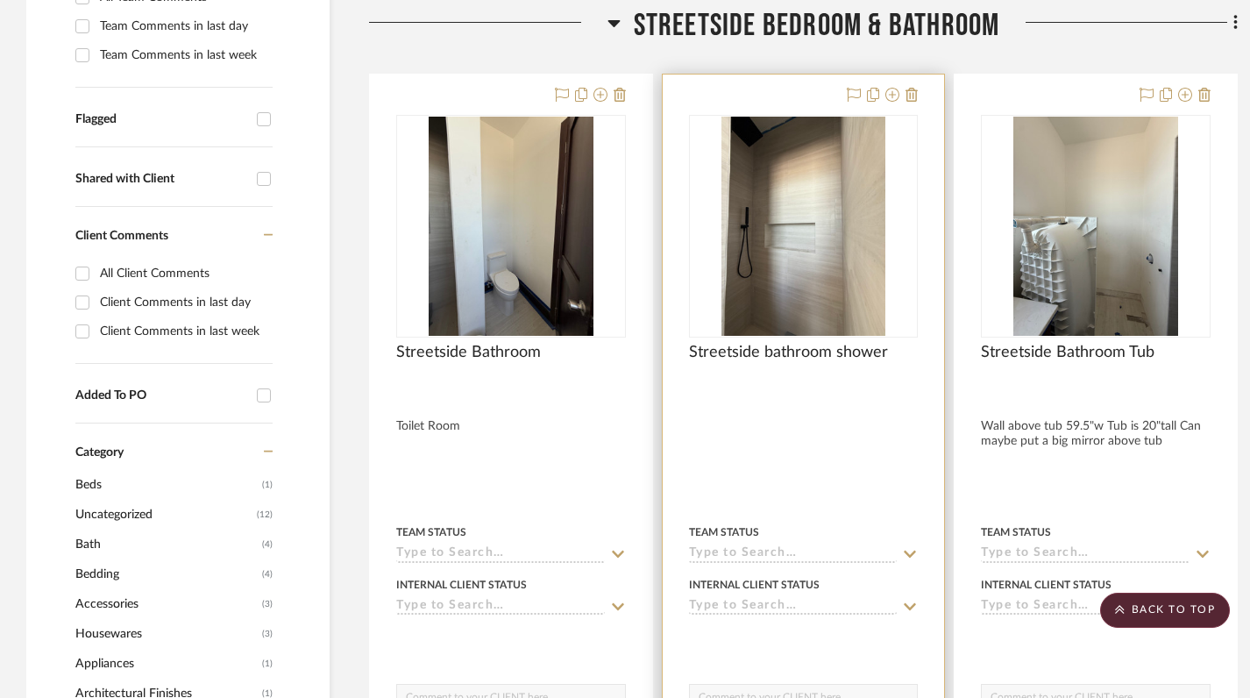
scroll to position [566, 0]
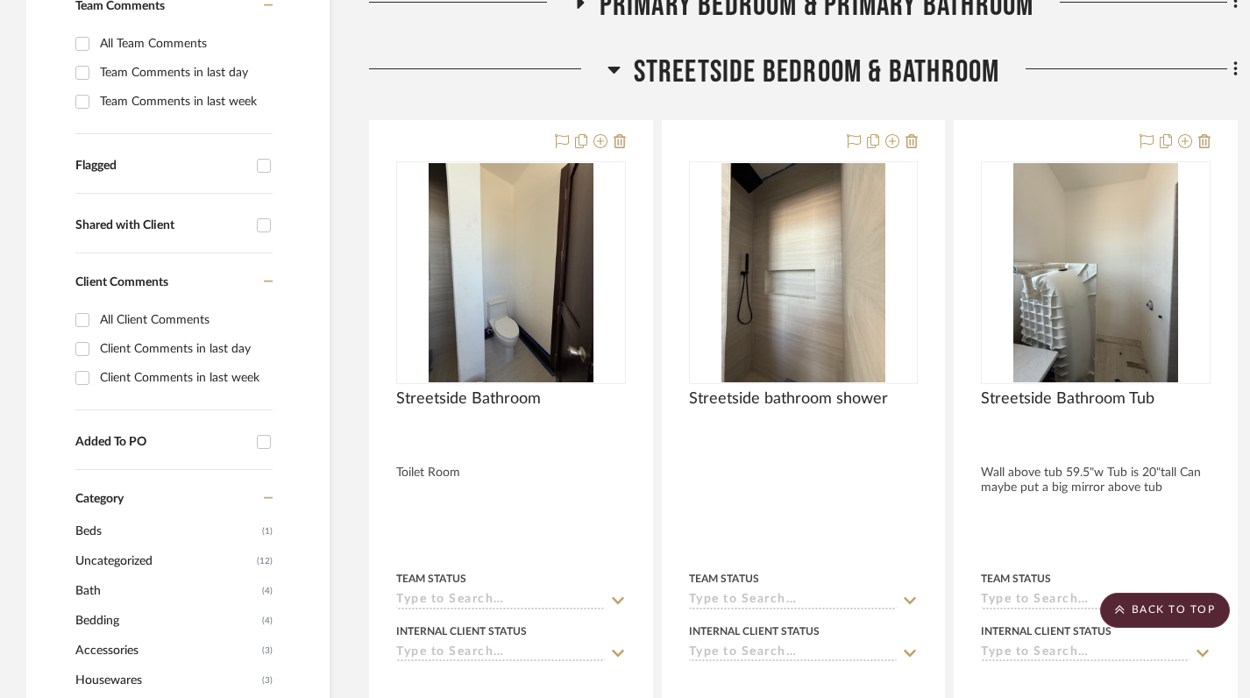
click at [613, 67] on icon at bounding box center [614, 70] width 12 height 7
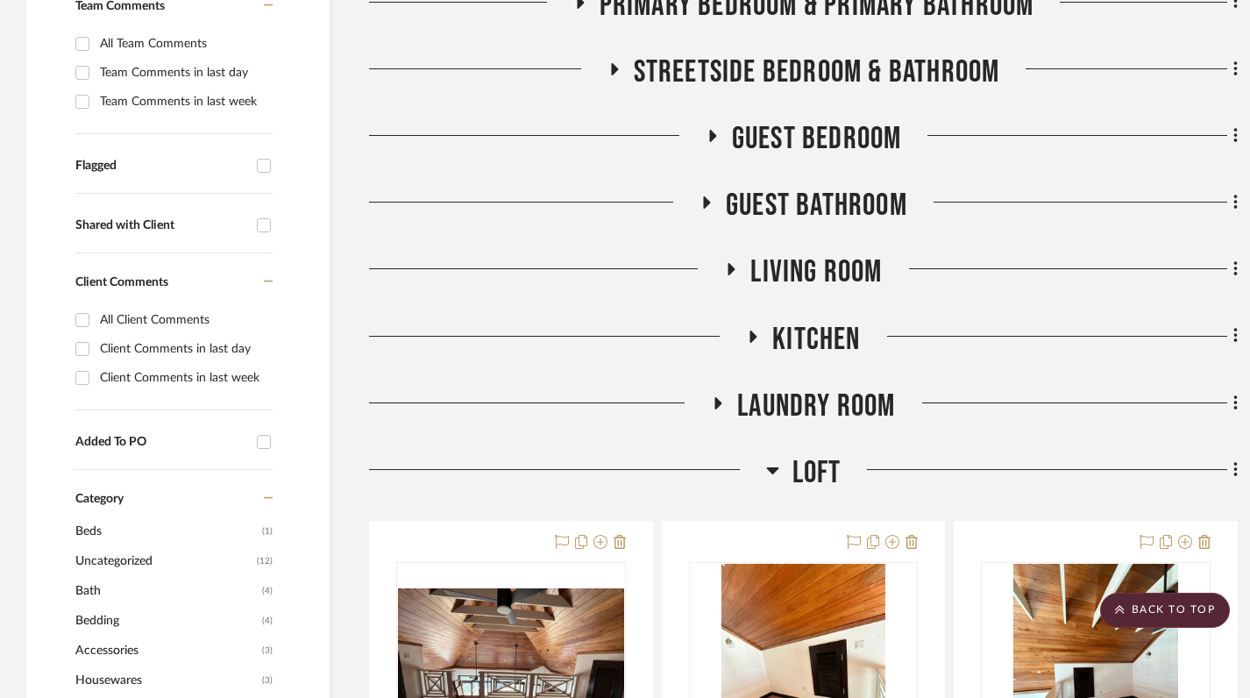
click at [775, 459] on icon at bounding box center [772, 469] width 13 height 21
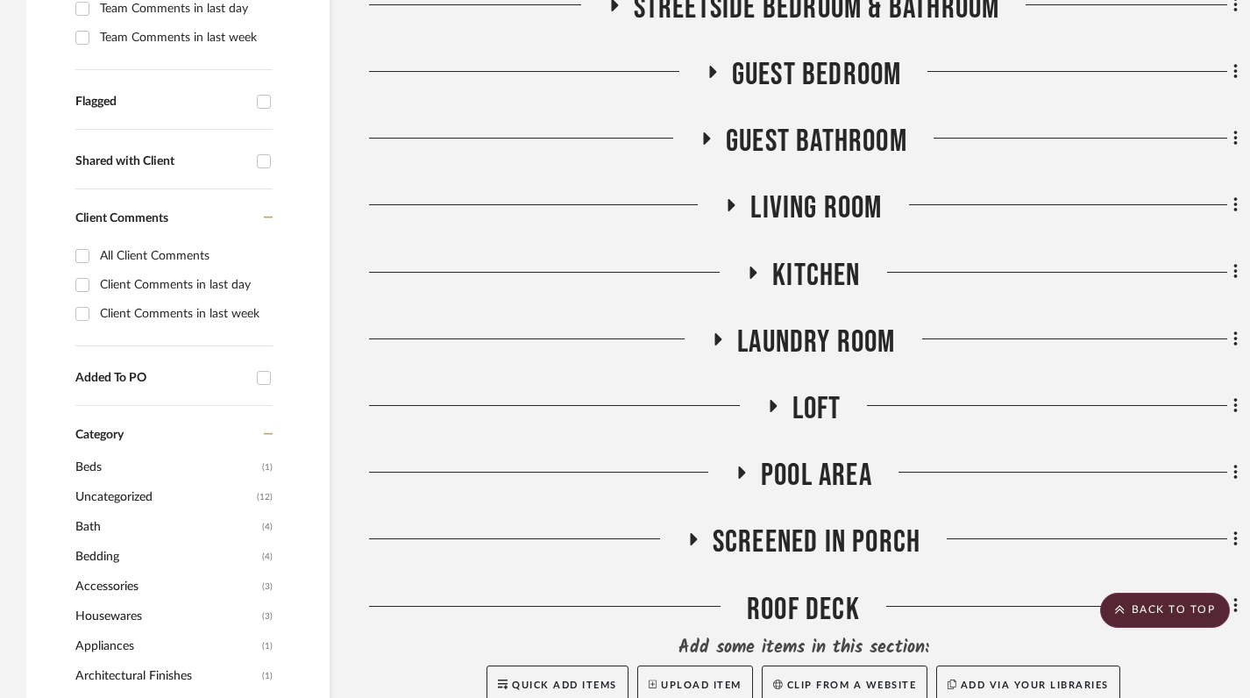
scroll to position [632, 0]
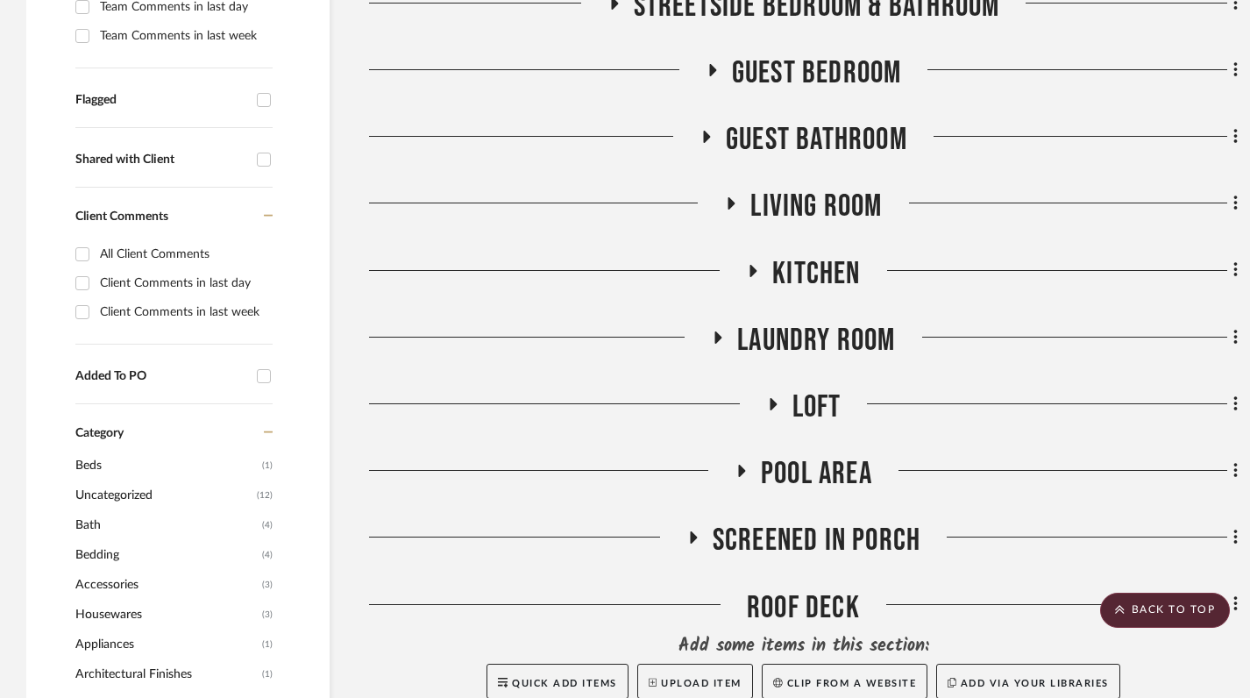
click at [768, 398] on icon at bounding box center [772, 404] width 21 height 13
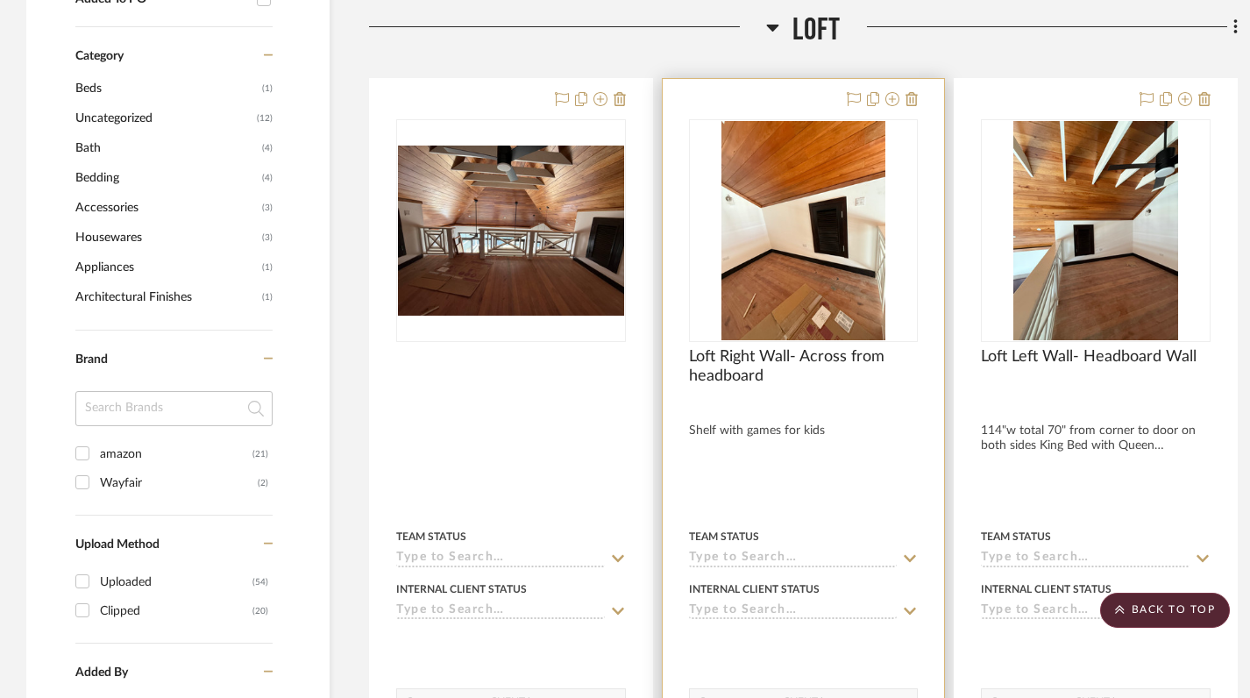
scroll to position [1010, 0]
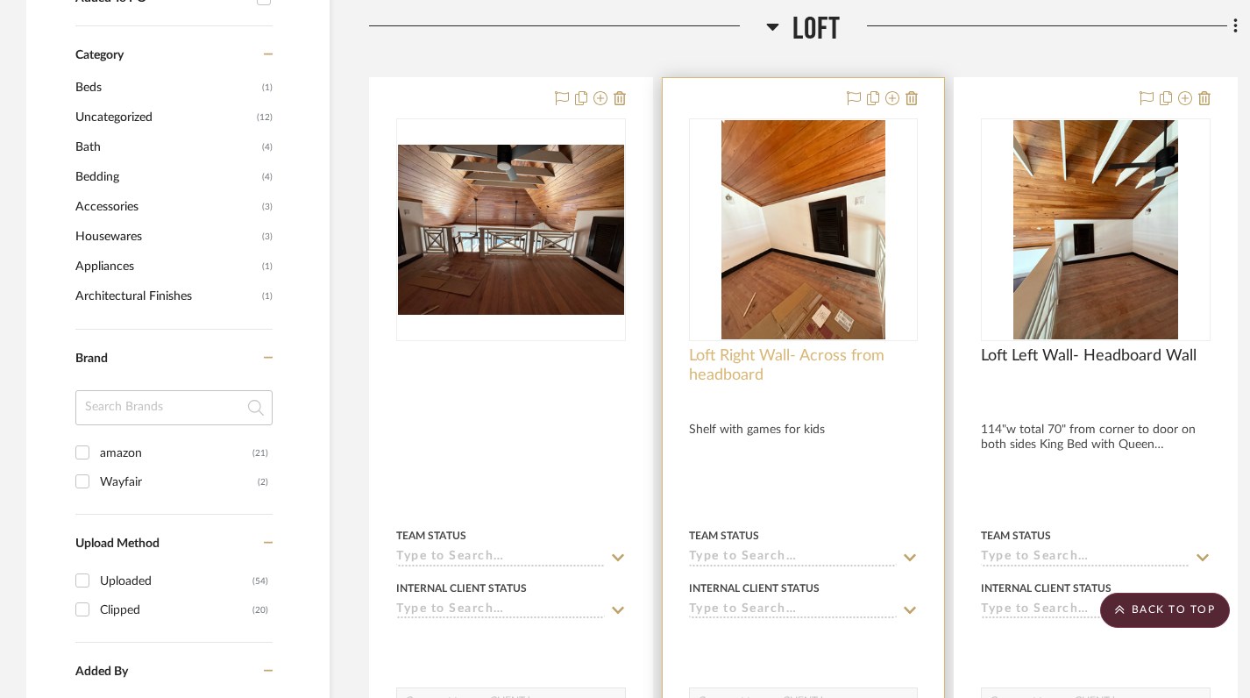
click at [745, 346] on span "Loft Right Wall- Across from headboard" at bounding box center [804, 365] width 230 height 39
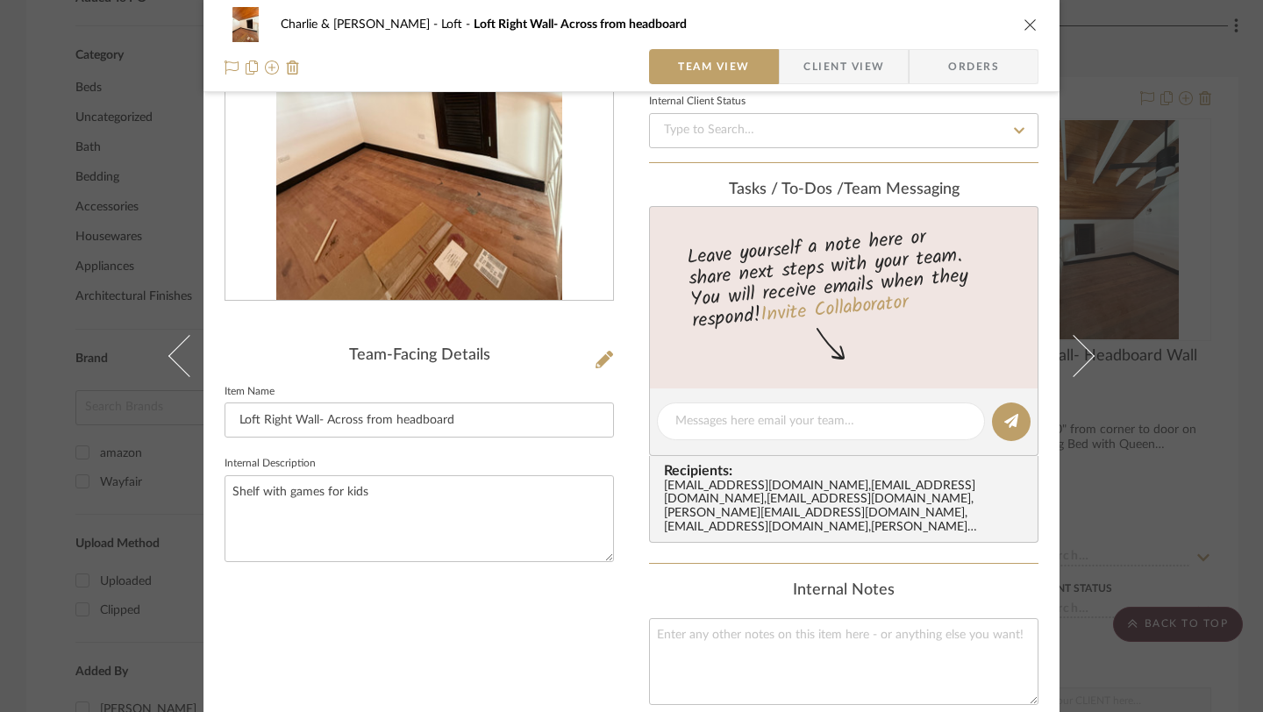
scroll to position [202, 0]
click at [378, 488] on textarea "Shelf with games for kids" at bounding box center [418, 517] width 389 height 87
type textarea "S"
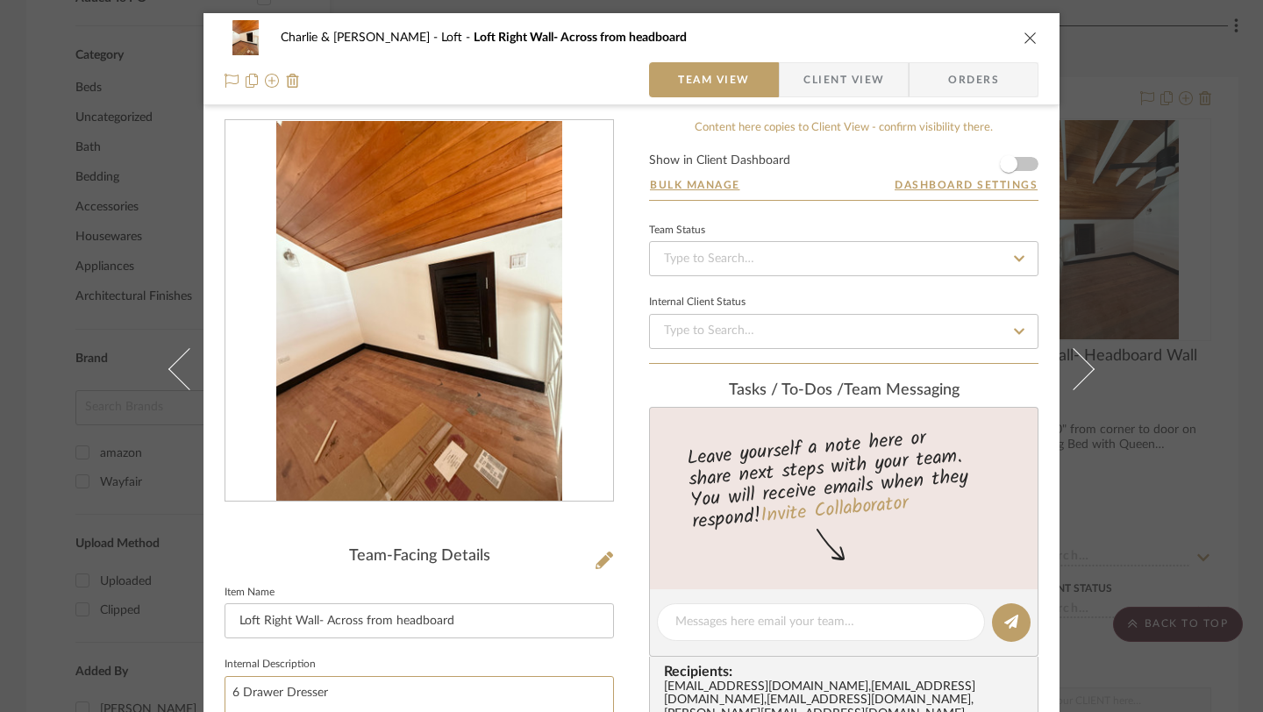
scroll to position [196, 0]
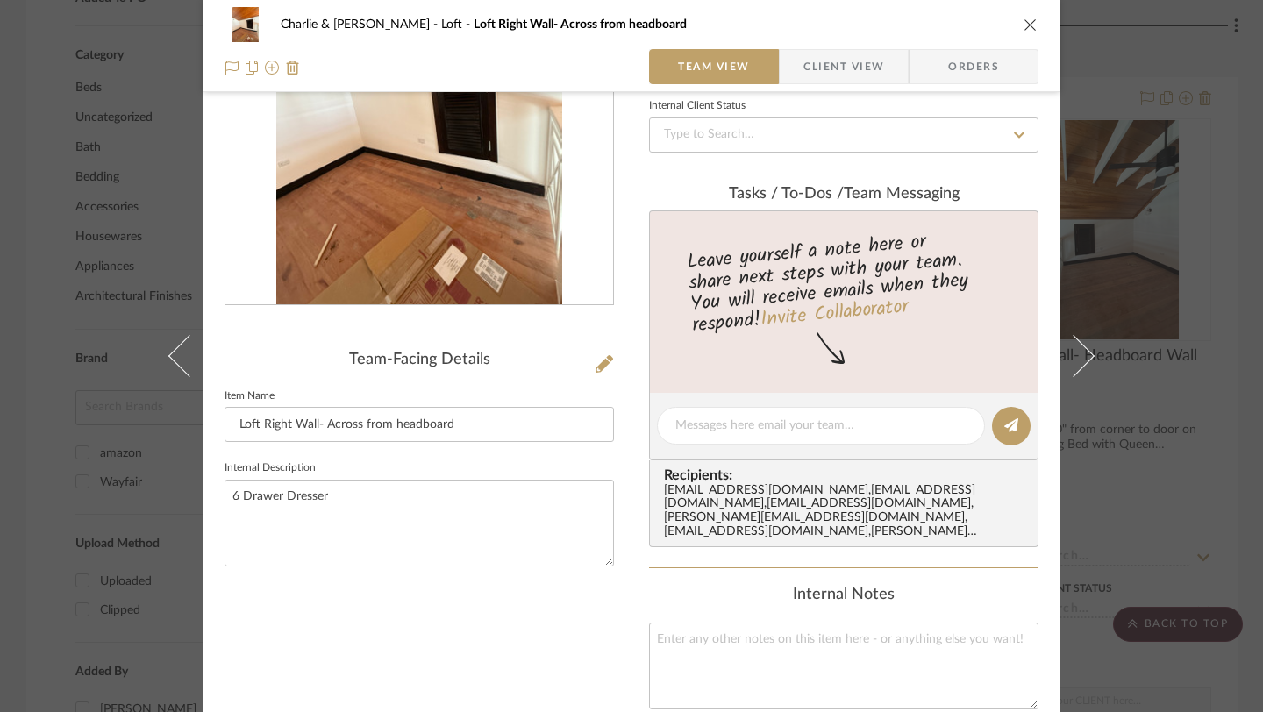
type textarea "6 Drawer Dresser"
click at [496, 649] on div "Team-Facing Details Item Name Loft Right Wall- Across from headboard Internal D…" at bounding box center [418, 467] width 389 height 1088
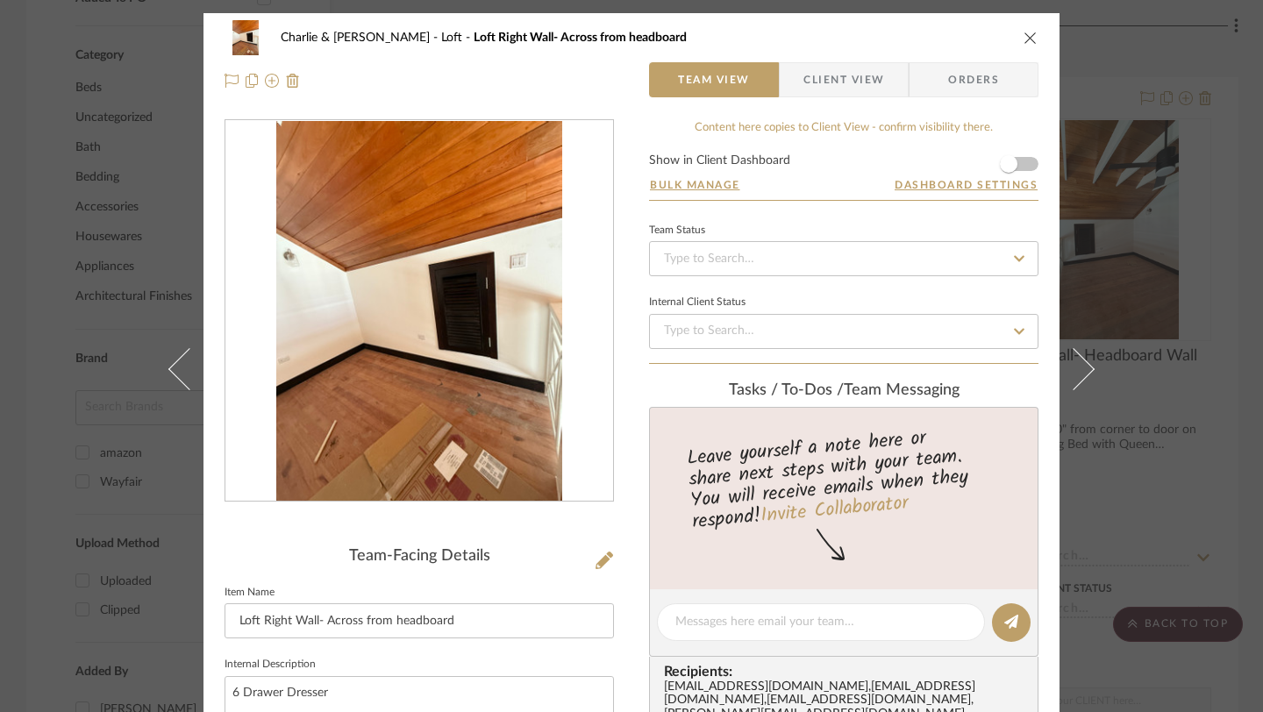
click at [1023, 36] on icon "close" at bounding box center [1030, 38] width 14 height 14
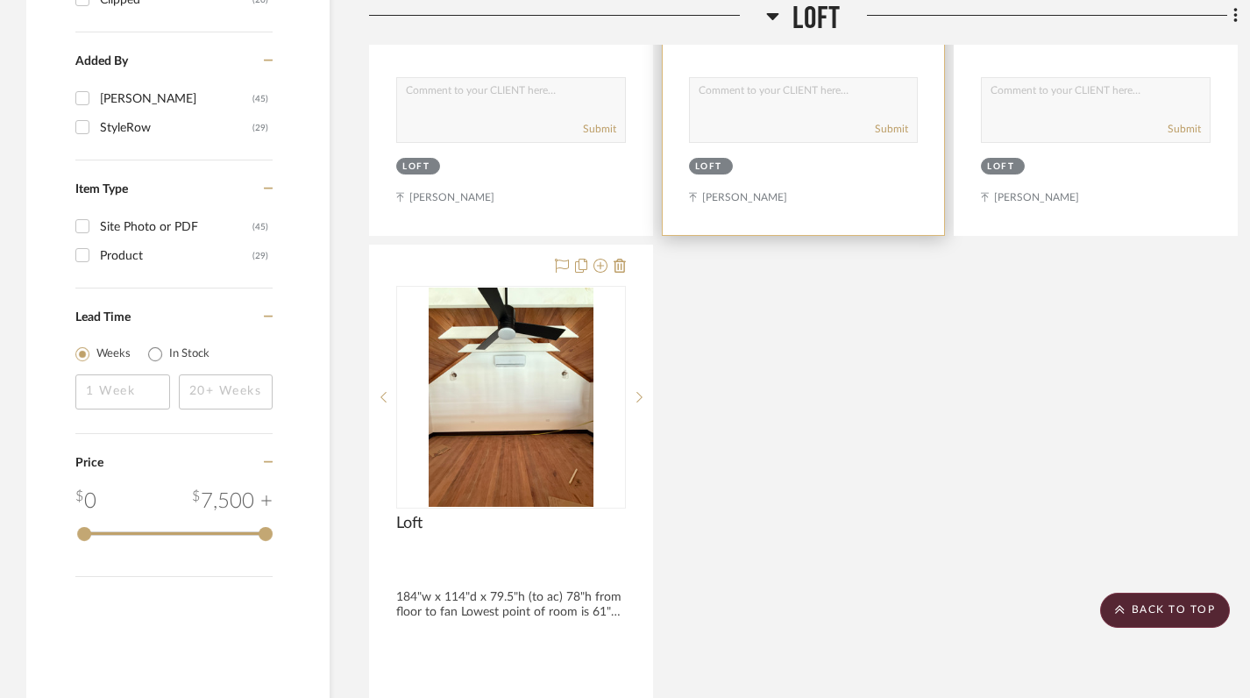
scroll to position [1627, 0]
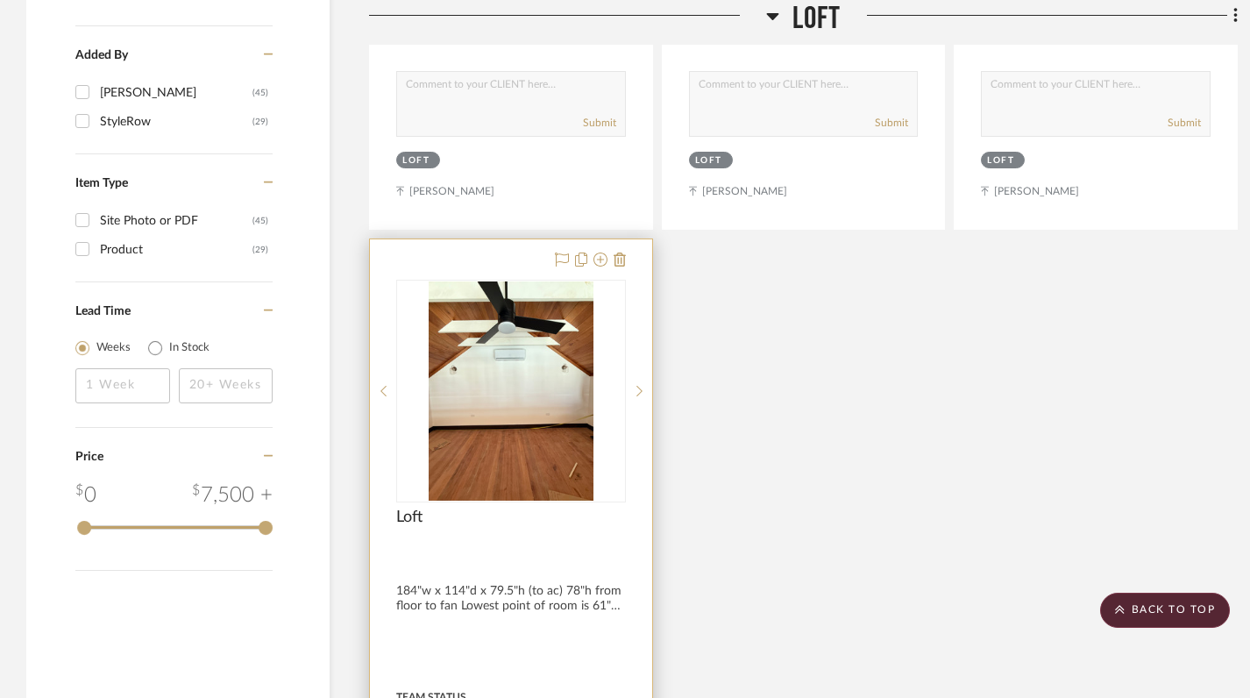
click at [530, 461] on div at bounding box center [511, 622] width 282 height 767
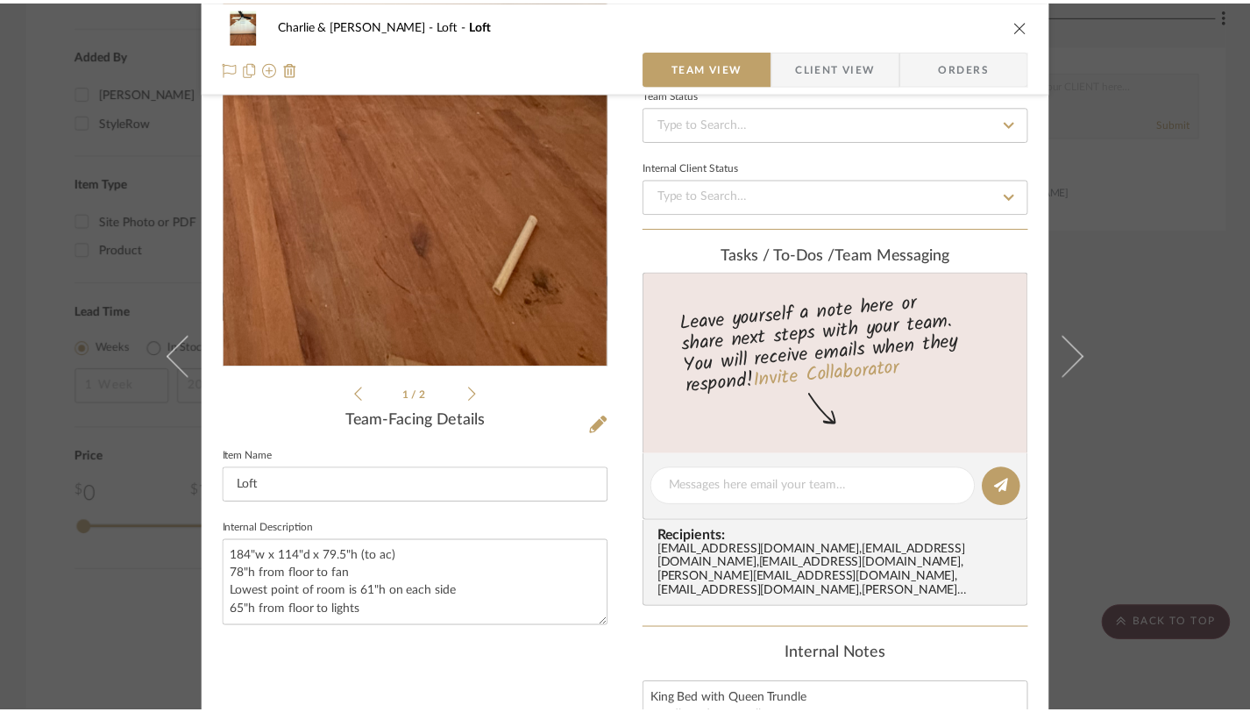
scroll to position [131, 0]
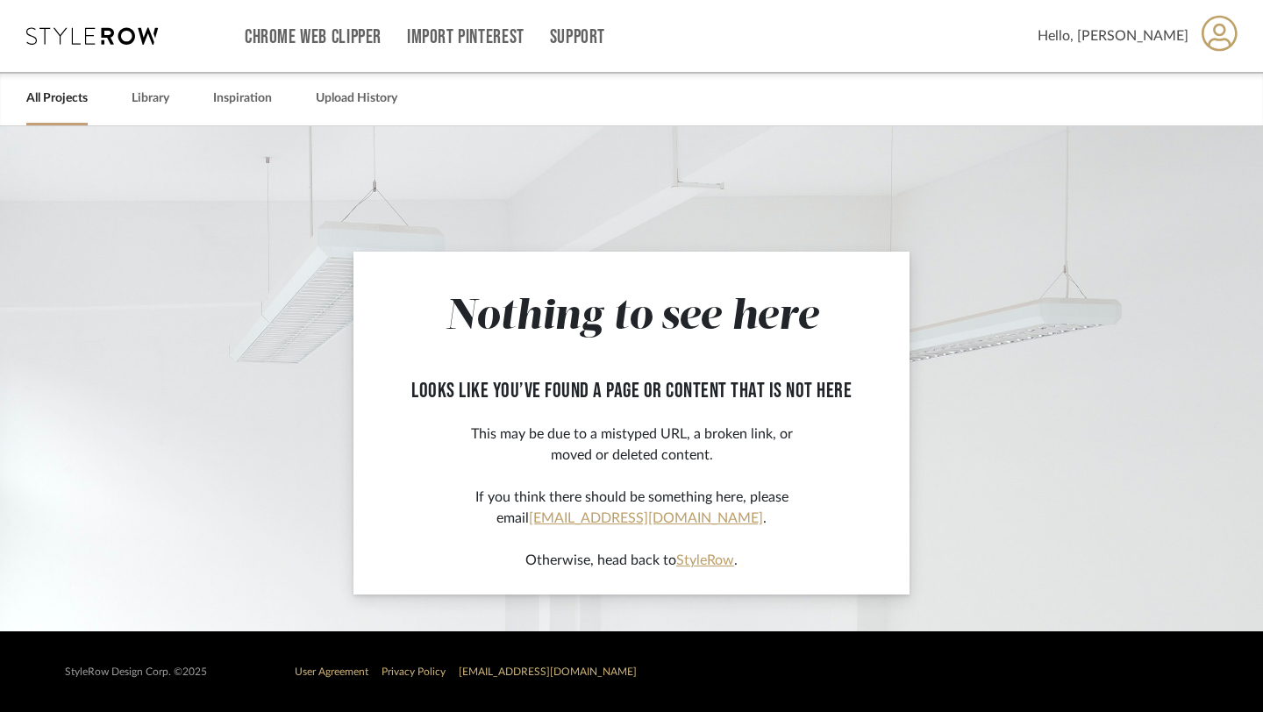
click at [61, 101] on link "All Projects" at bounding box center [56, 99] width 61 height 24
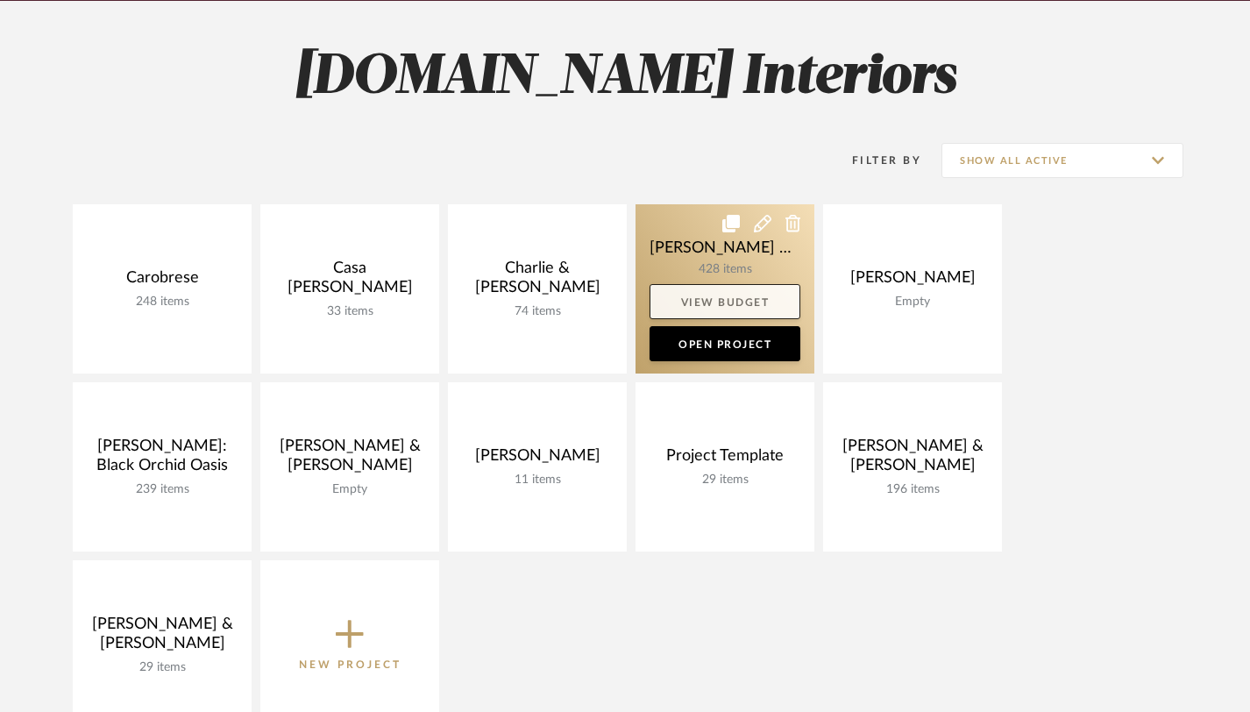
scroll to position [231, 0]
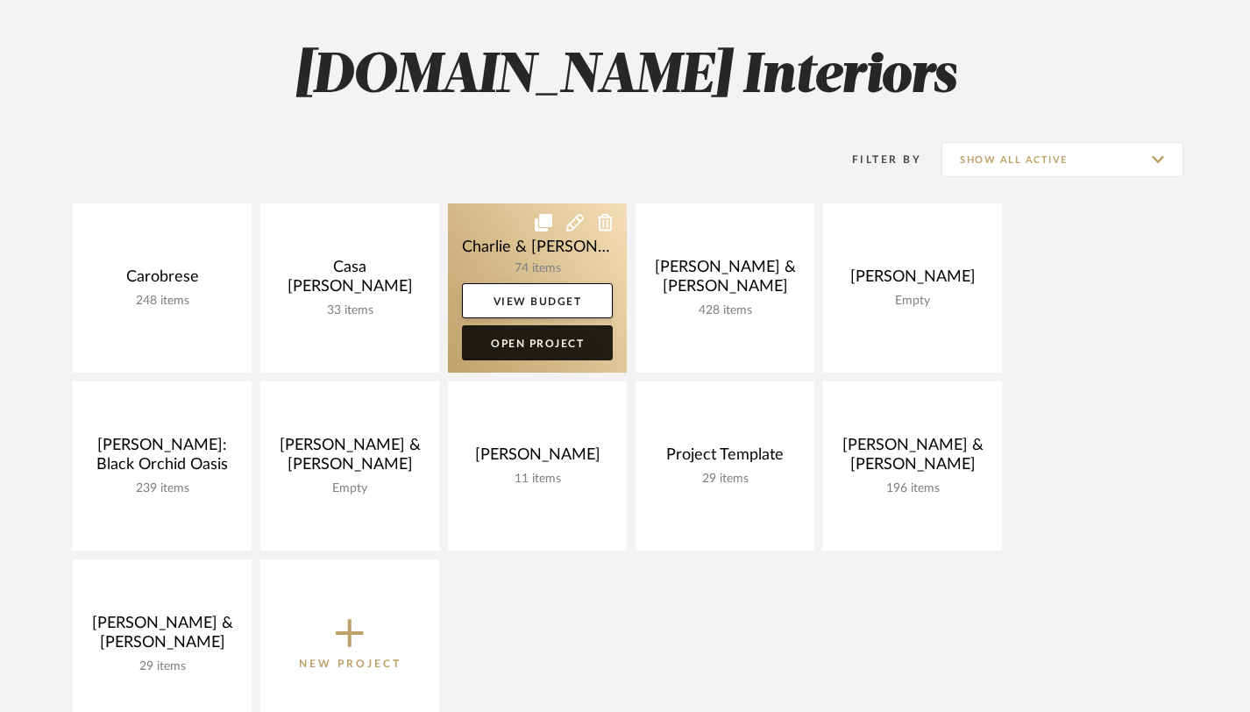
click at [550, 341] on link "Open Project" at bounding box center [537, 342] width 151 height 35
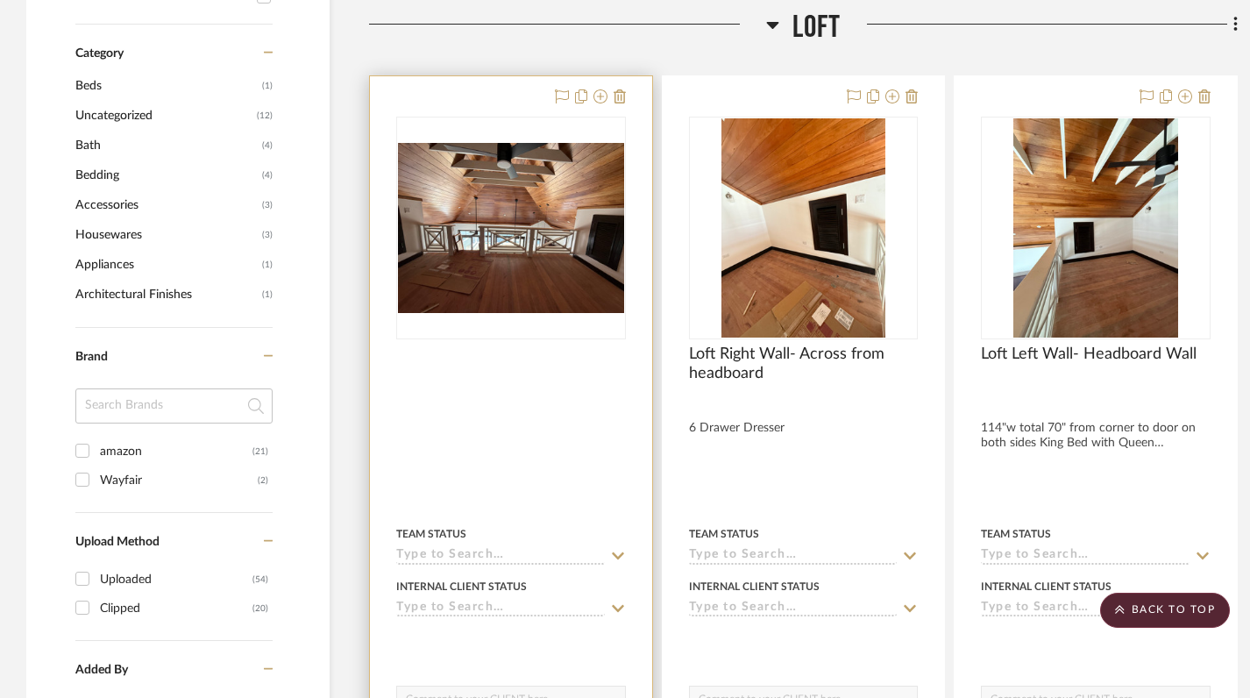
scroll to position [1028, 0]
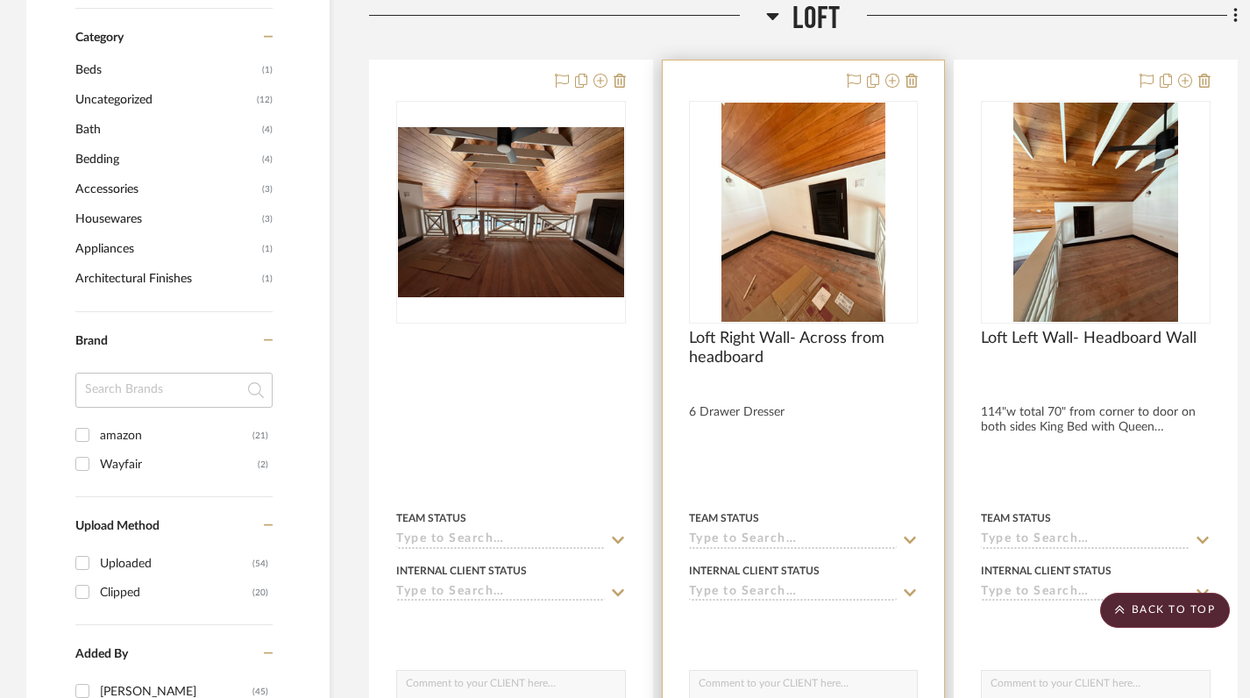
click at [853, 385] on div at bounding box center [804, 444] width 282 height 767
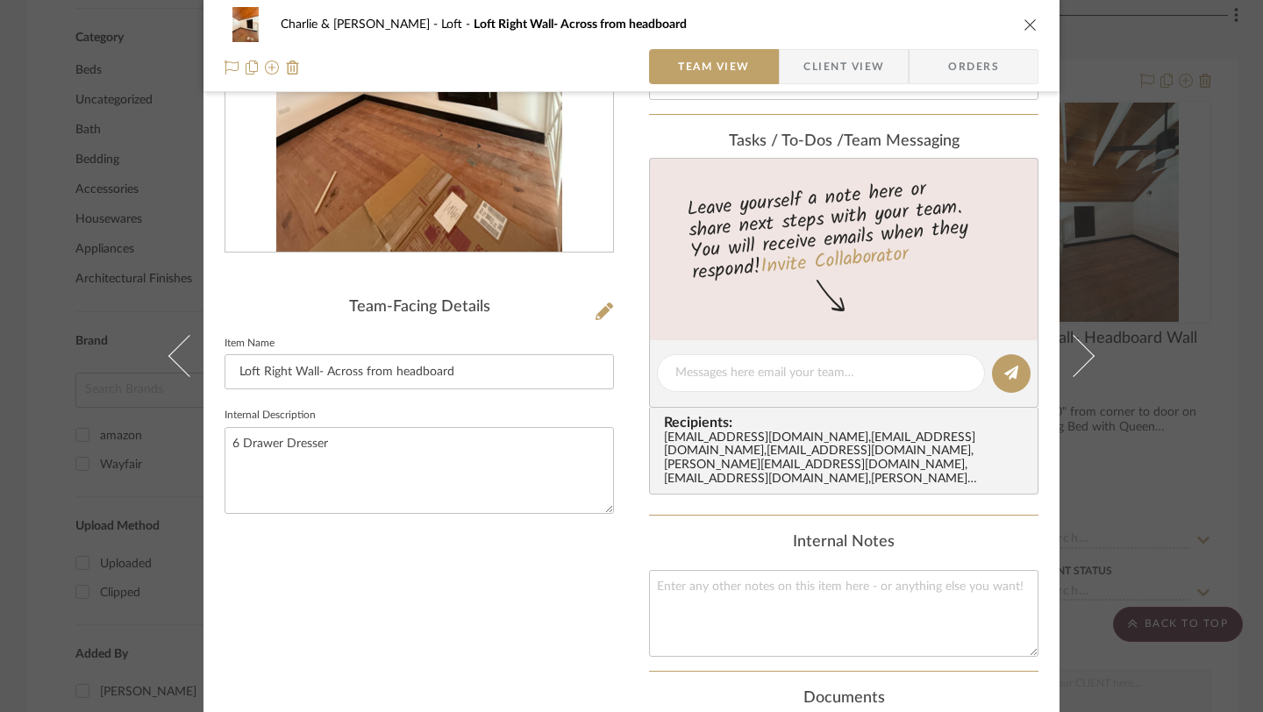
scroll to position [317, 0]
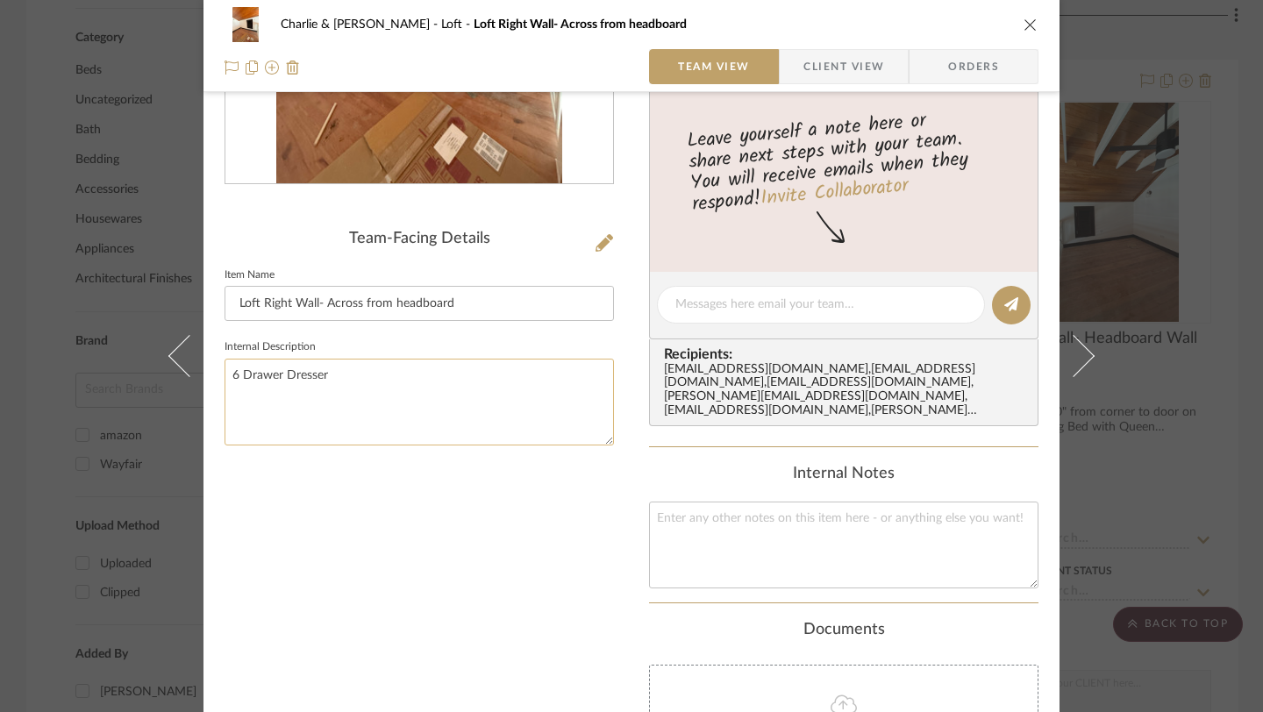
click at [344, 369] on textarea "6 Drawer Dresser" at bounding box center [418, 402] width 389 height 87
type textarea "6 Drawer Dresser No taller than 61" h 18" - 20" deep"
click at [334, 518] on div "Team-Facing Details Item Name Loft Right Wall- Across from headboard Internal D…" at bounding box center [418, 346] width 389 height 1088
click at [407, 511] on div "Team-Facing Details Item Name Loft Right Wall- Across from headboard Internal D…" at bounding box center [418, 346] width 389 height 1088
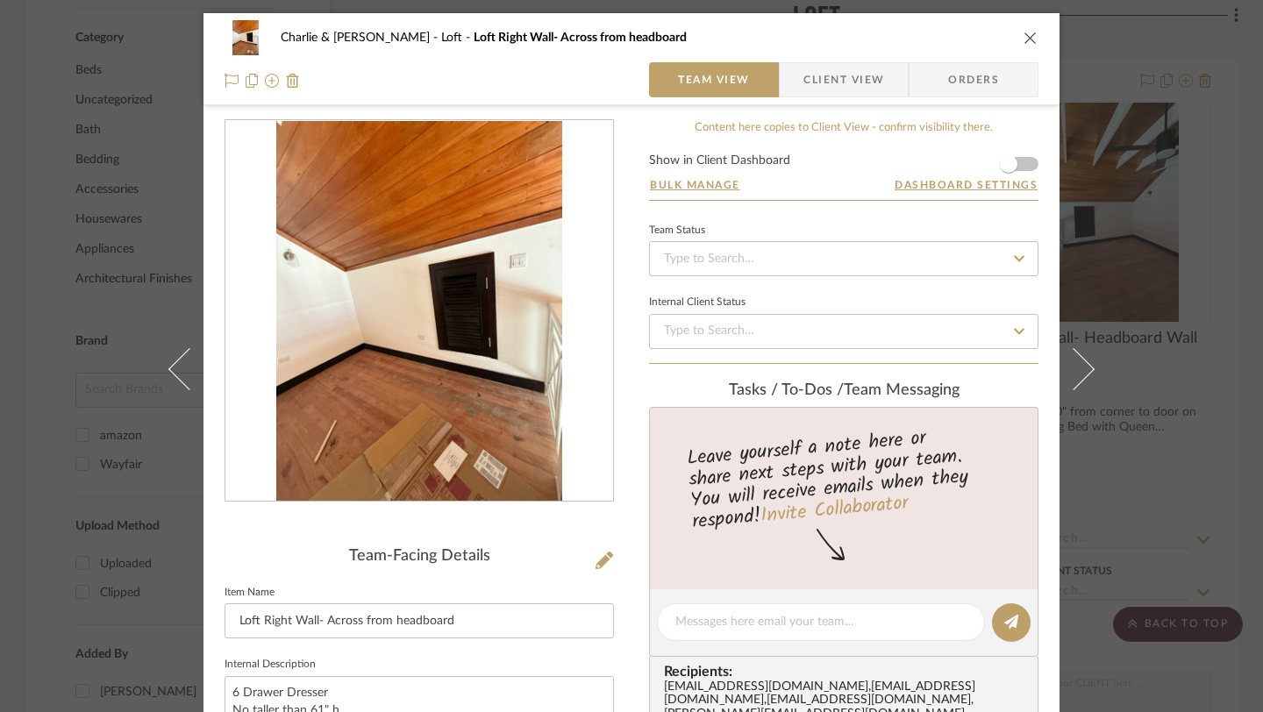
scroll to position [146, 0]
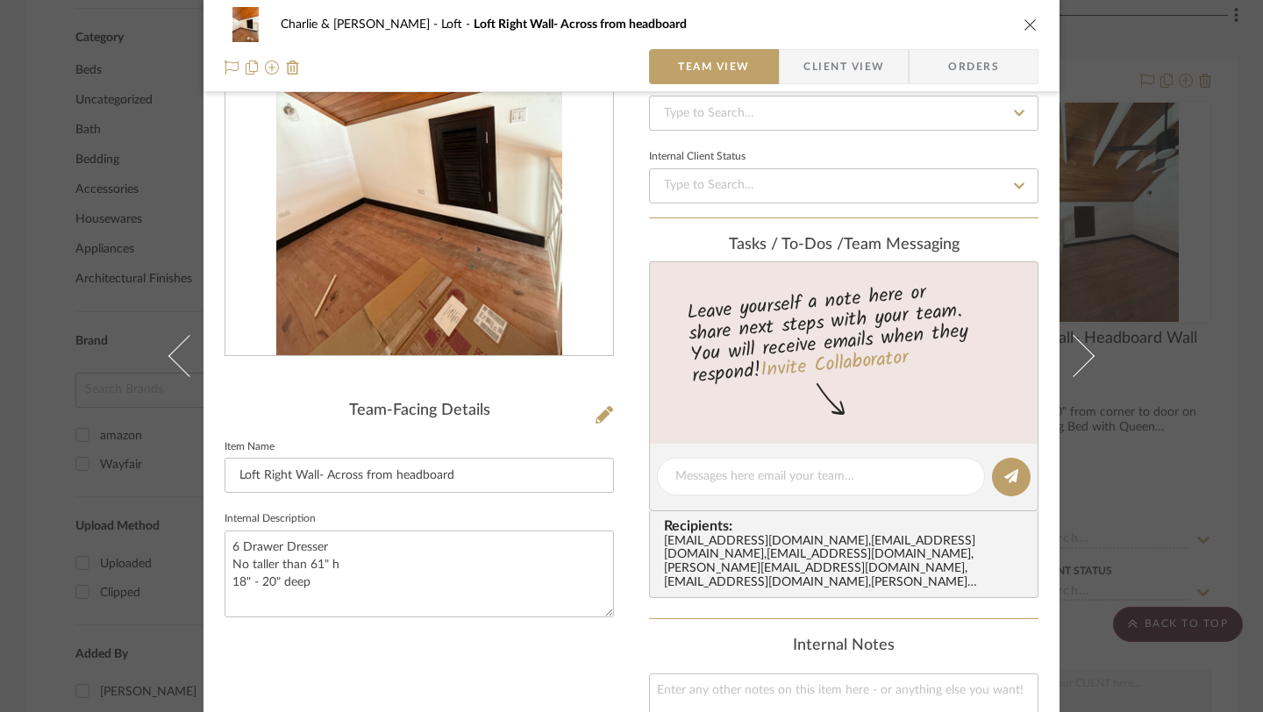
click at [409, 669] on div "Team-Facing Details Item Name Loft Right Wall- Across from headboard Internal D…" at bounding box center [418, 518] width 389 height 1088
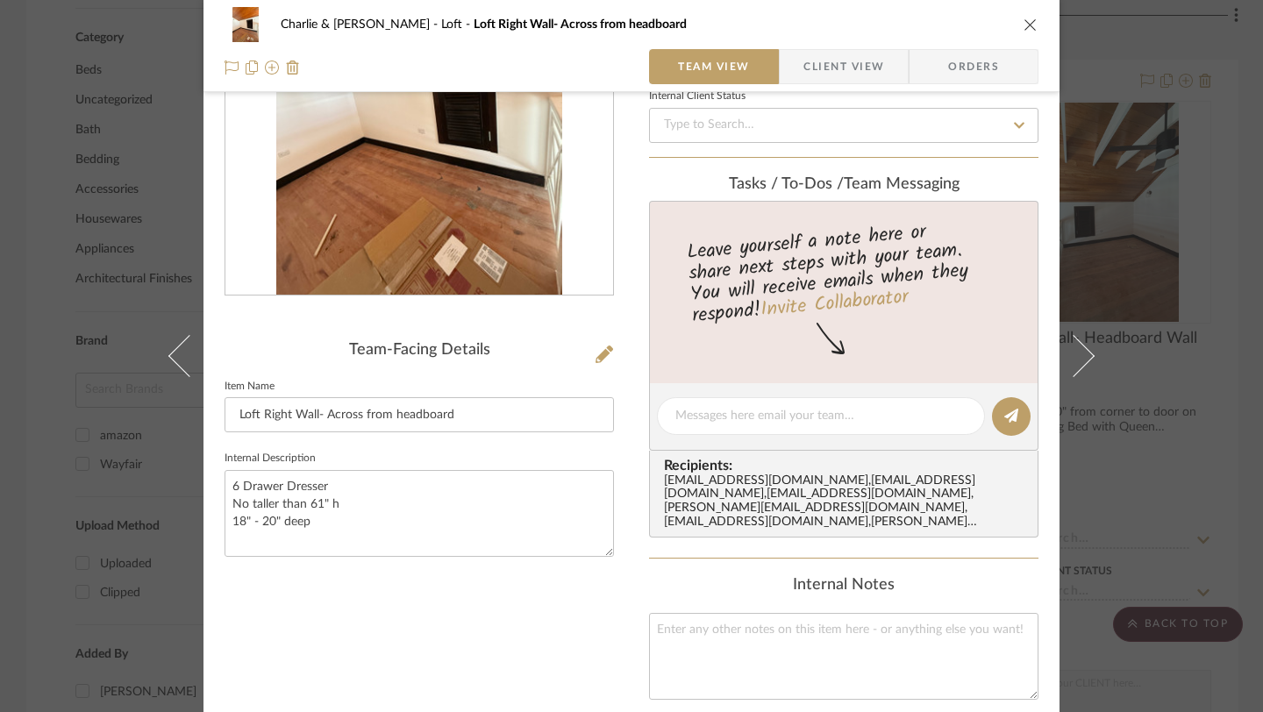
scroll to position [205, 0]
click at [463, 604] on div "Team-Facing Details Item Name Loft Right Wall- Across from headboard Internal D…" at bounding box center [418, 458] width 389 height 1088
click at [1027, 25] on icon "close" at bounding box center [1030, 25] width 14 height 14
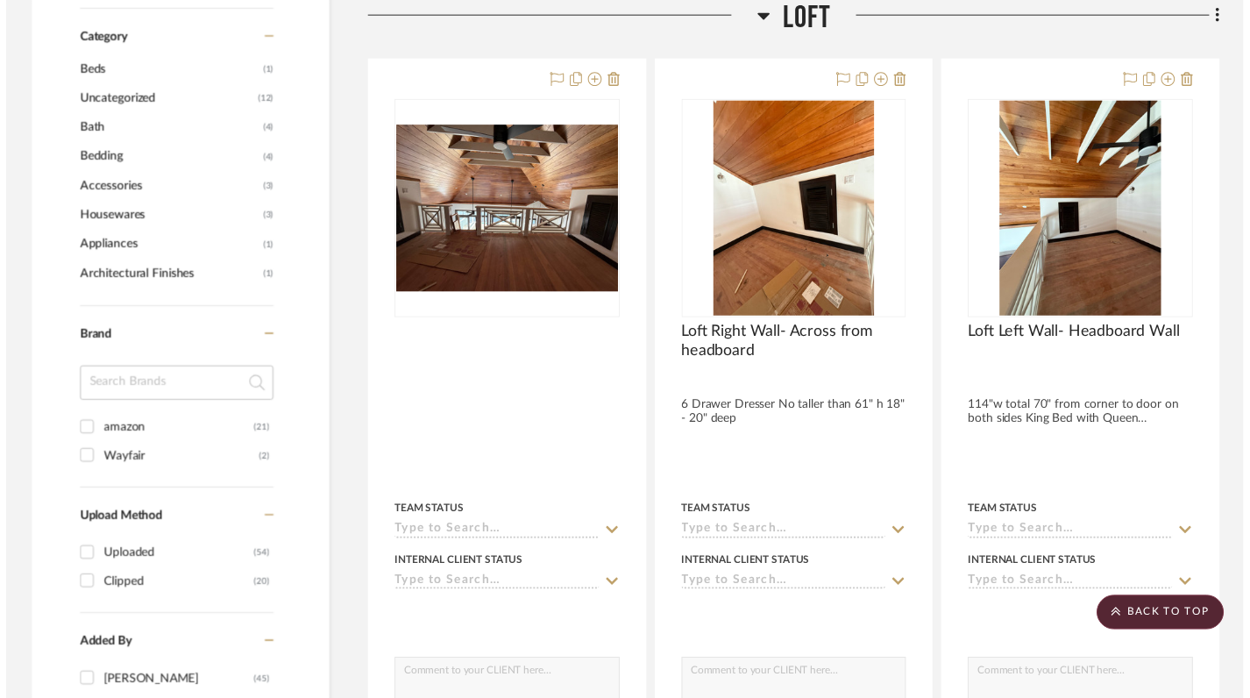
scroll to position [1028, 0]
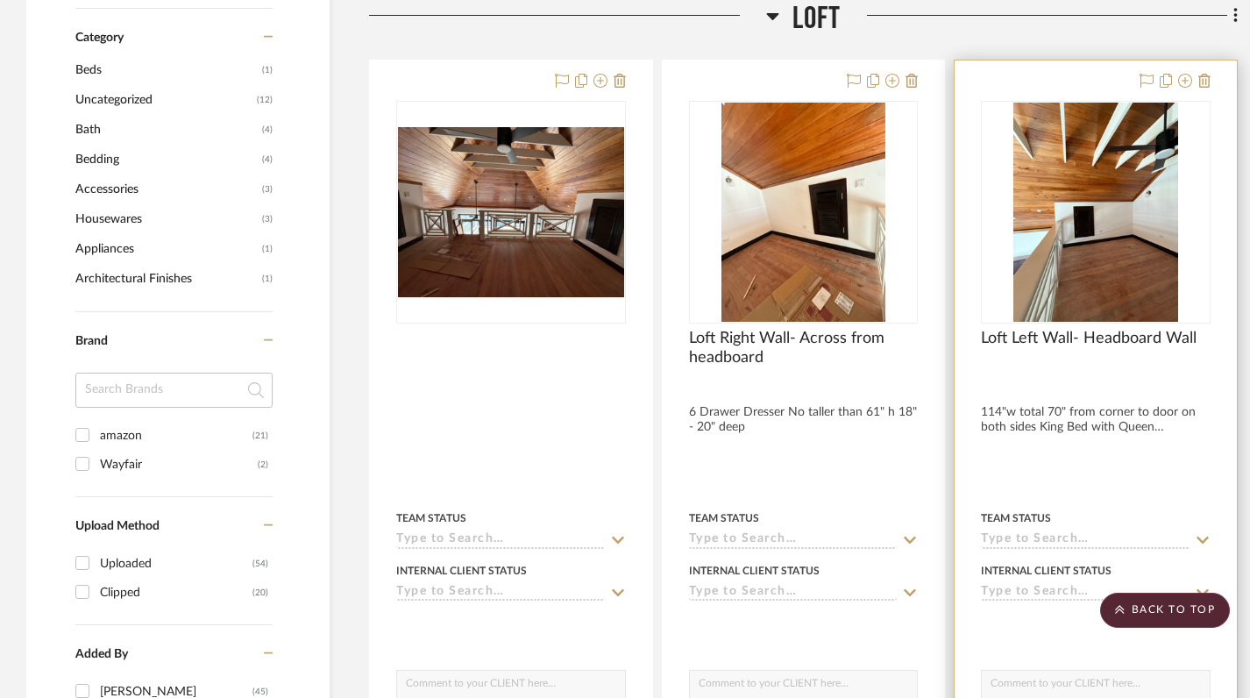
click at [1111, 386] on div at bounding box center [1096, 444] width 282 height 767
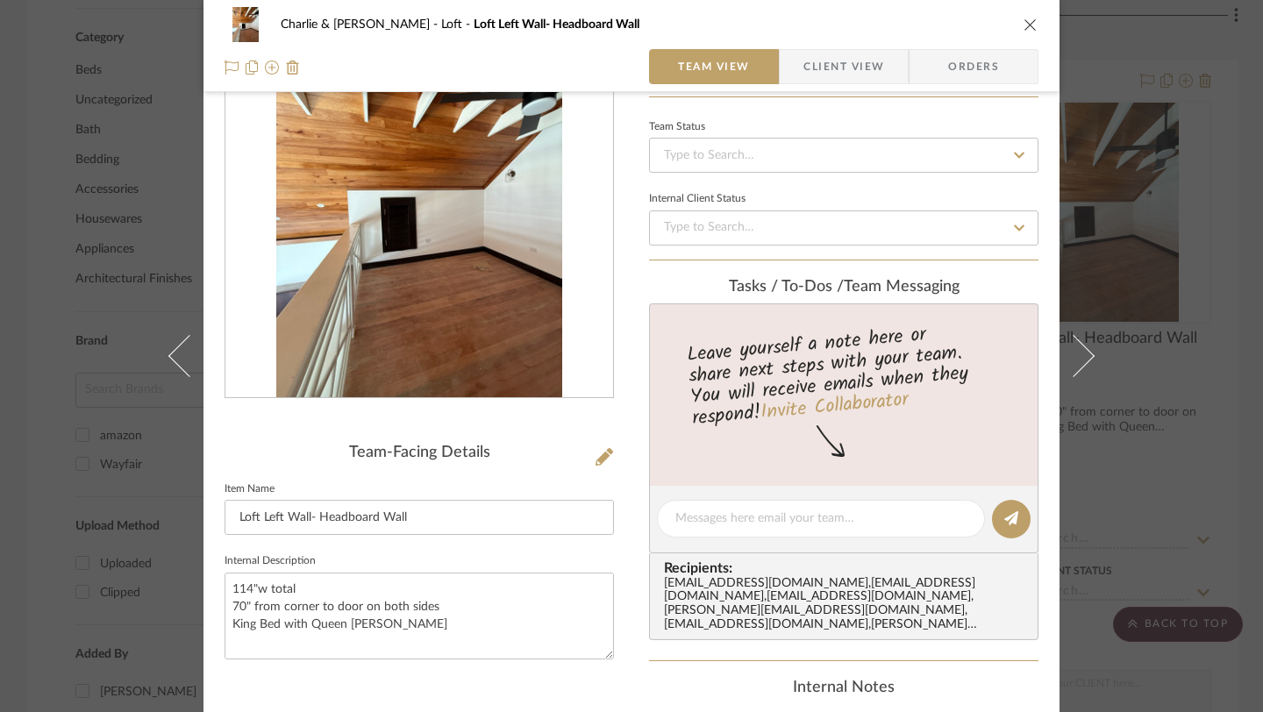
scroll to position [103, 0]
click at [1025, 25] on icon "close" at bounding box center [1030, 25] width 14 height 14
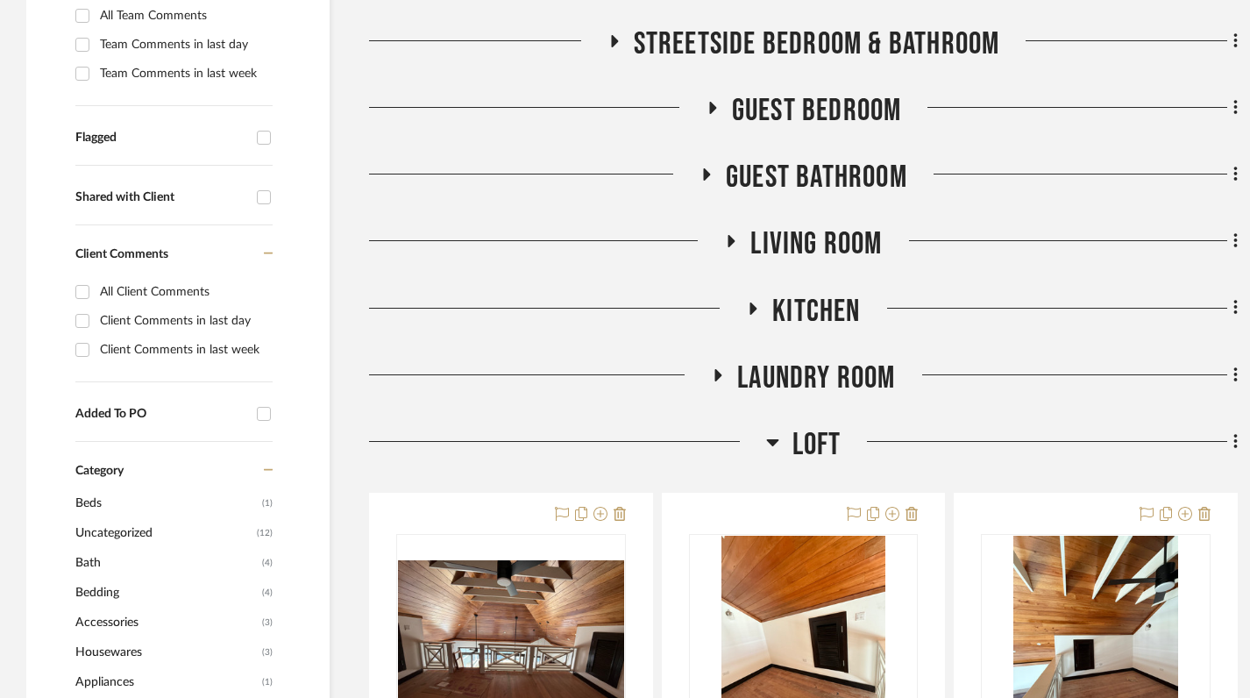
scroll to position [603, 0]
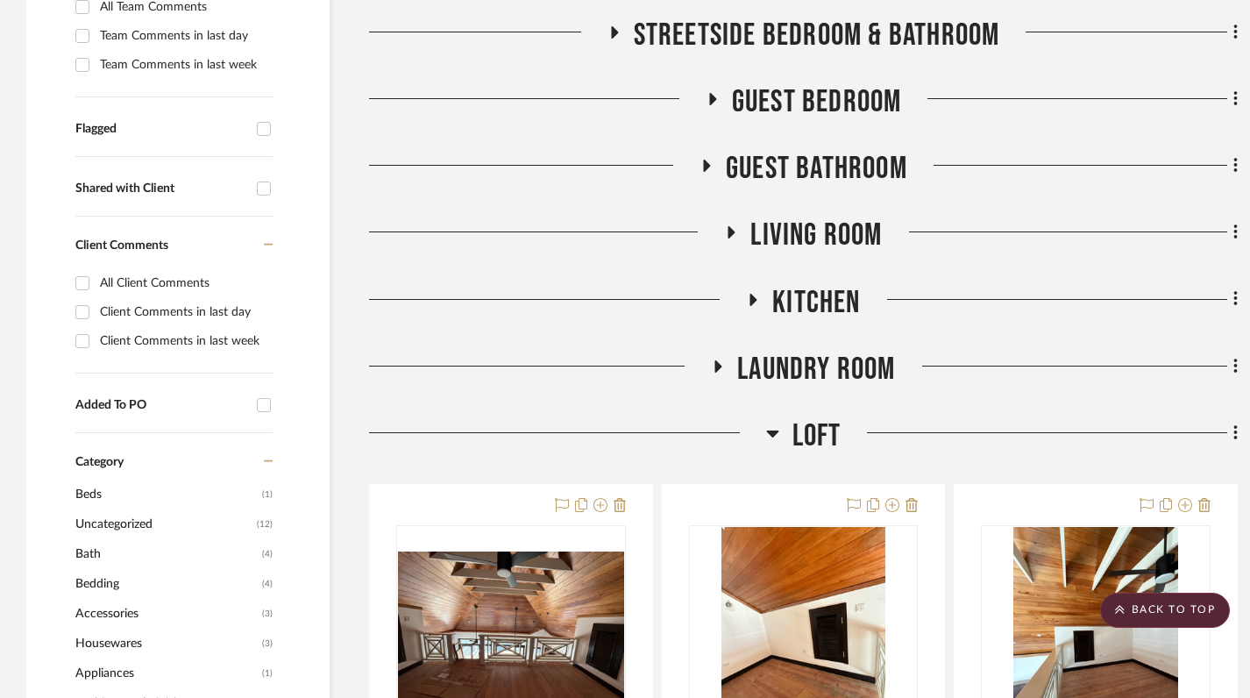
click at [759, 417] on div at bounding box center [567, 439] width 397 height 45
click at [769, 431] on icon at bounding box center [772, 434] width 12 height 7
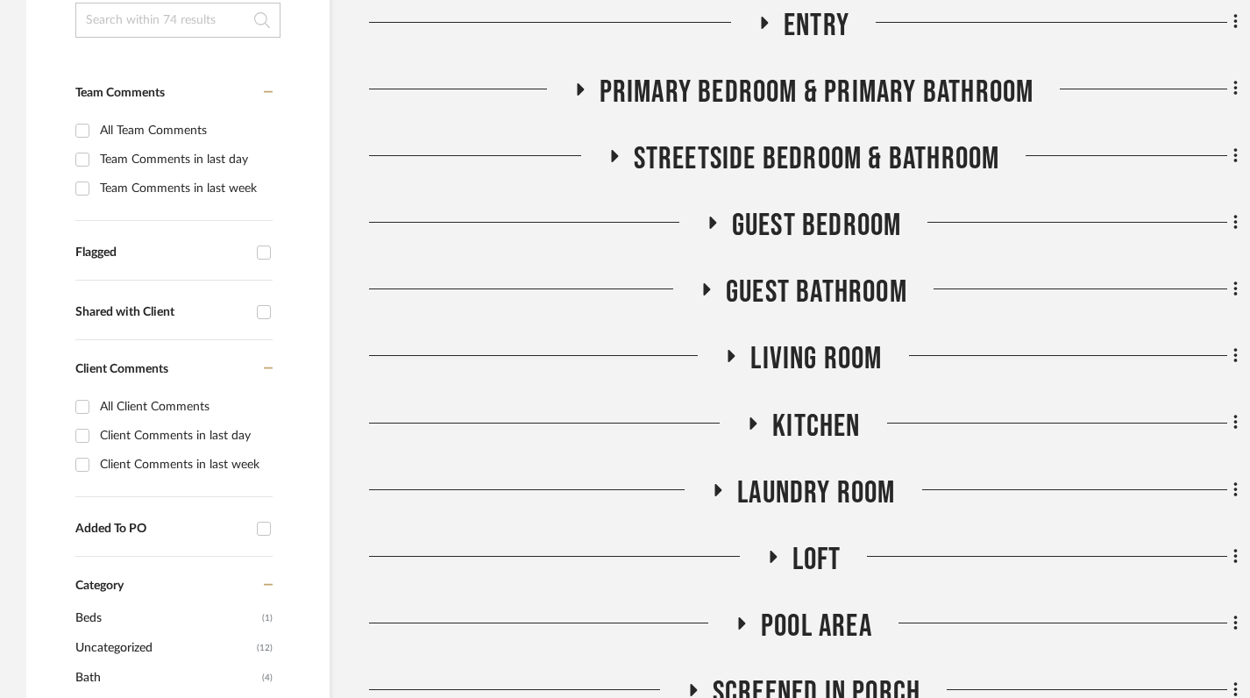
scroll to position [488, 0]
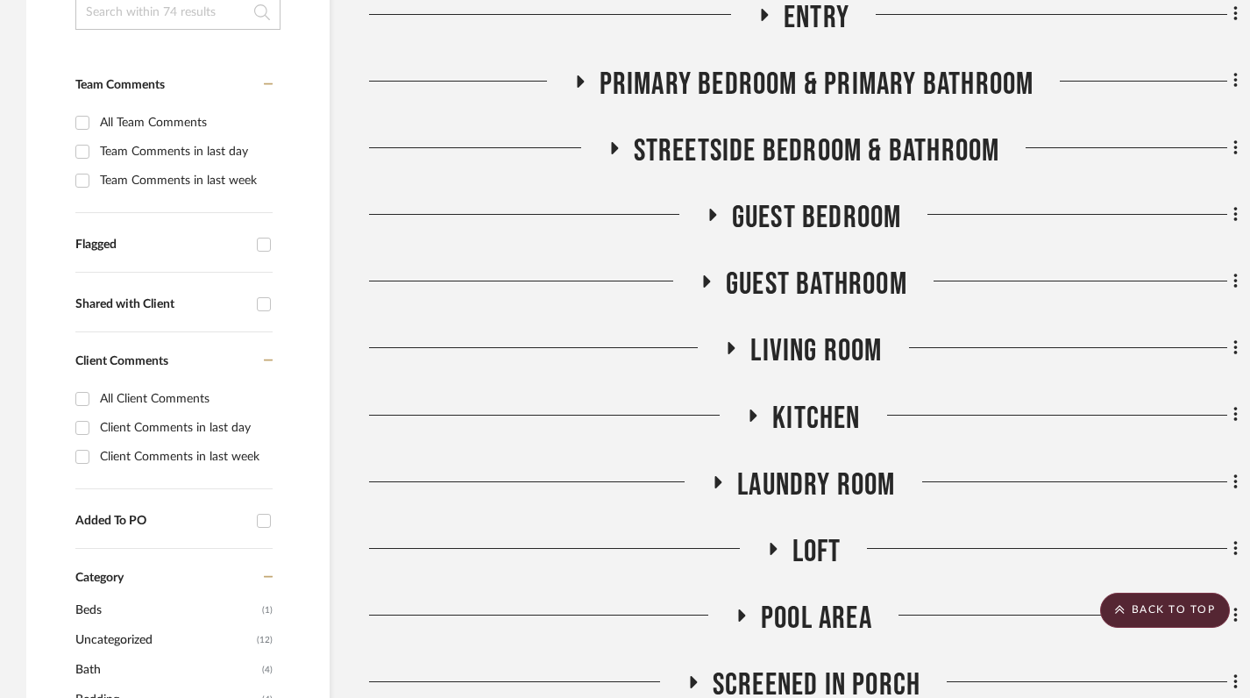
click at [783, 533] on h3 "Loft" at bounding box center [803, 552] width 75 height 38
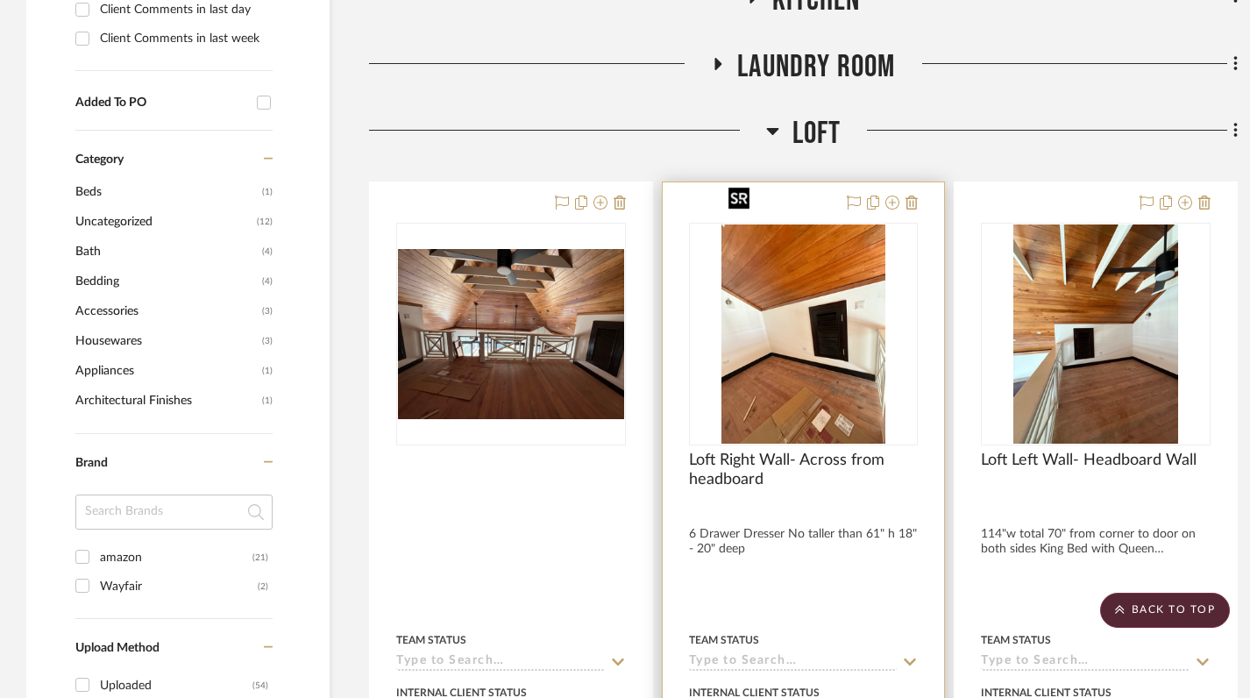
scroll to position [915, 0]
